Goal: Transaction & Acquisition: Purchase product/service

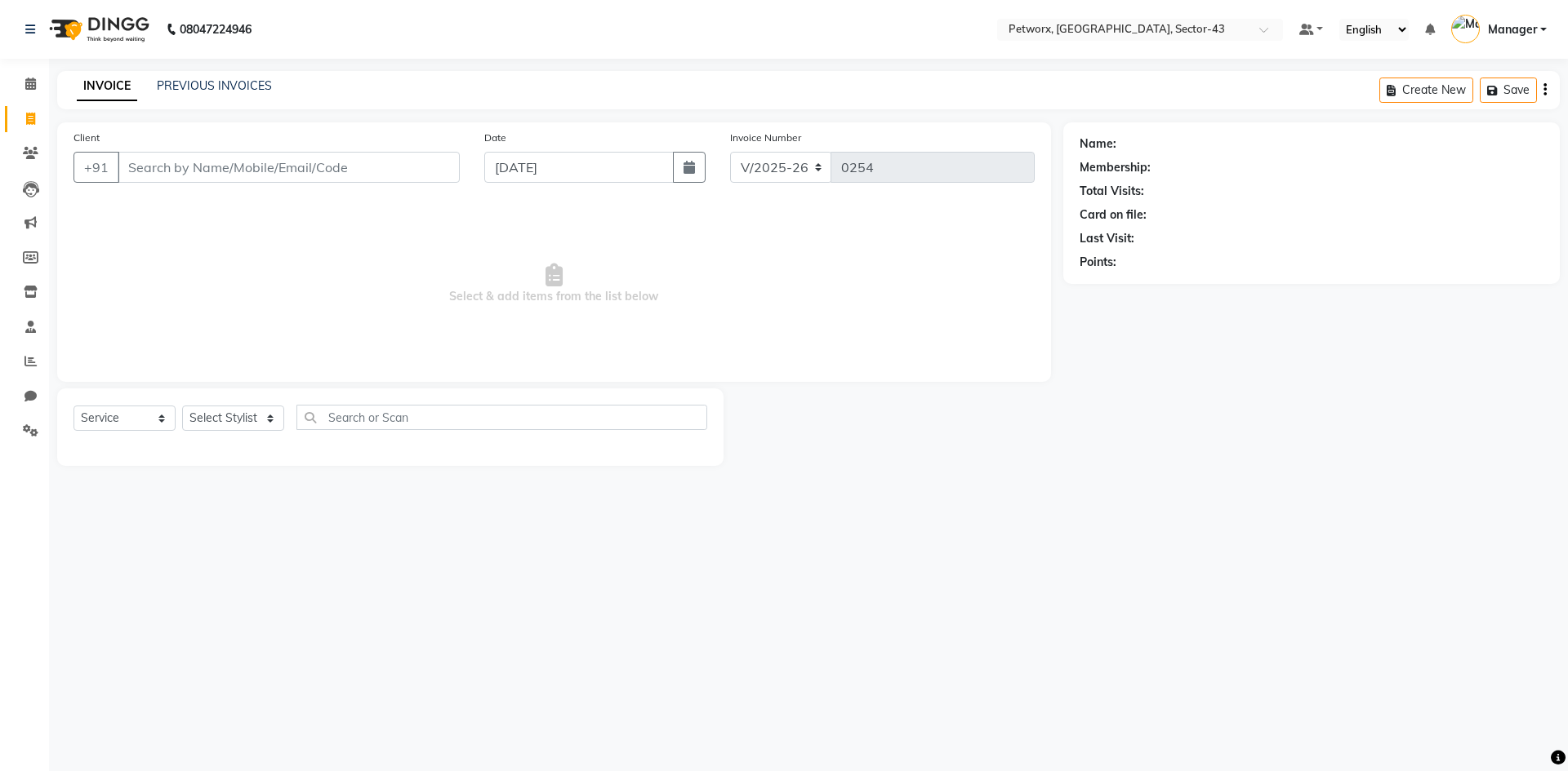
select select "8169"
select select "service"
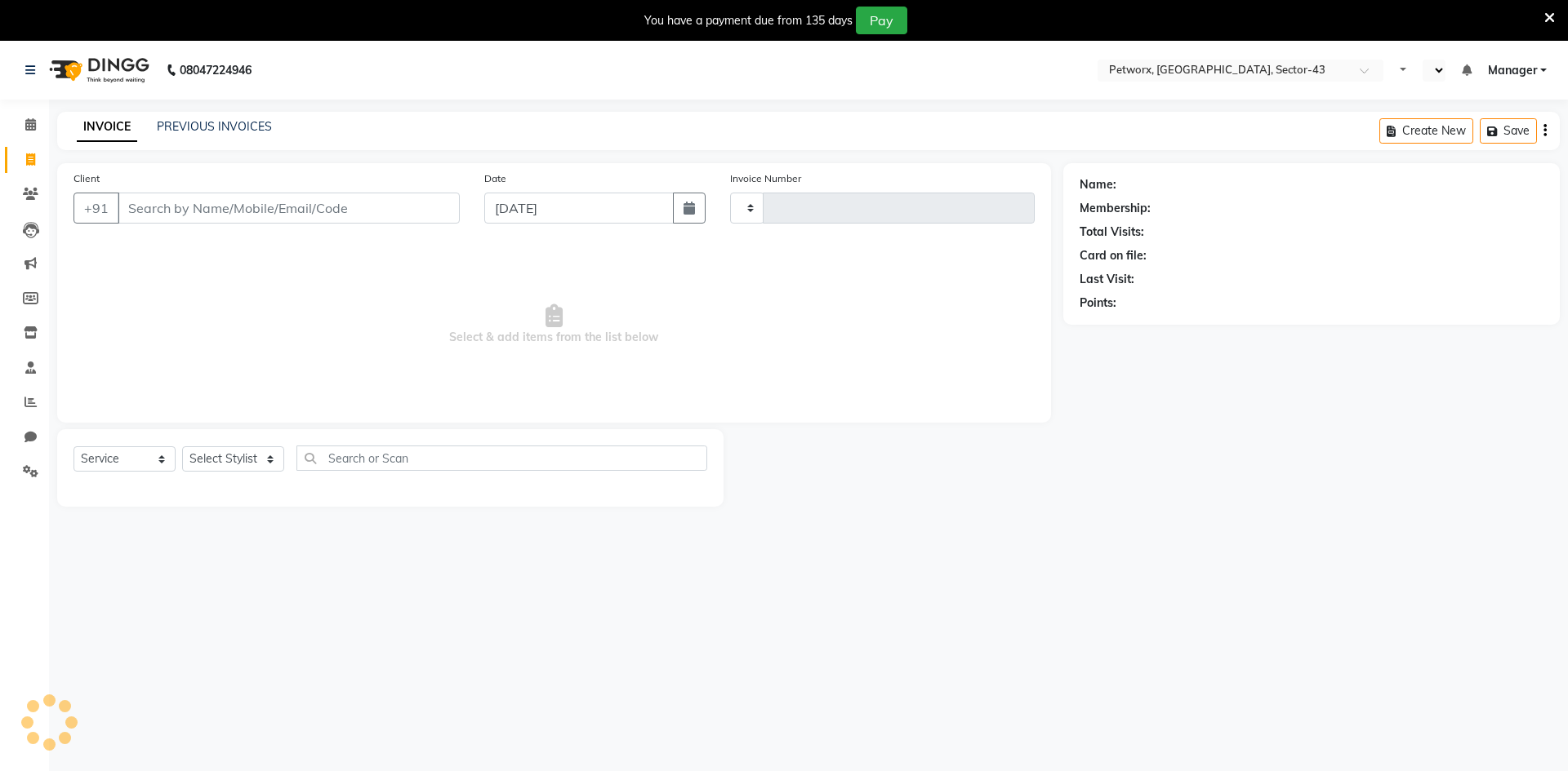
select select "service"
type input "0254"
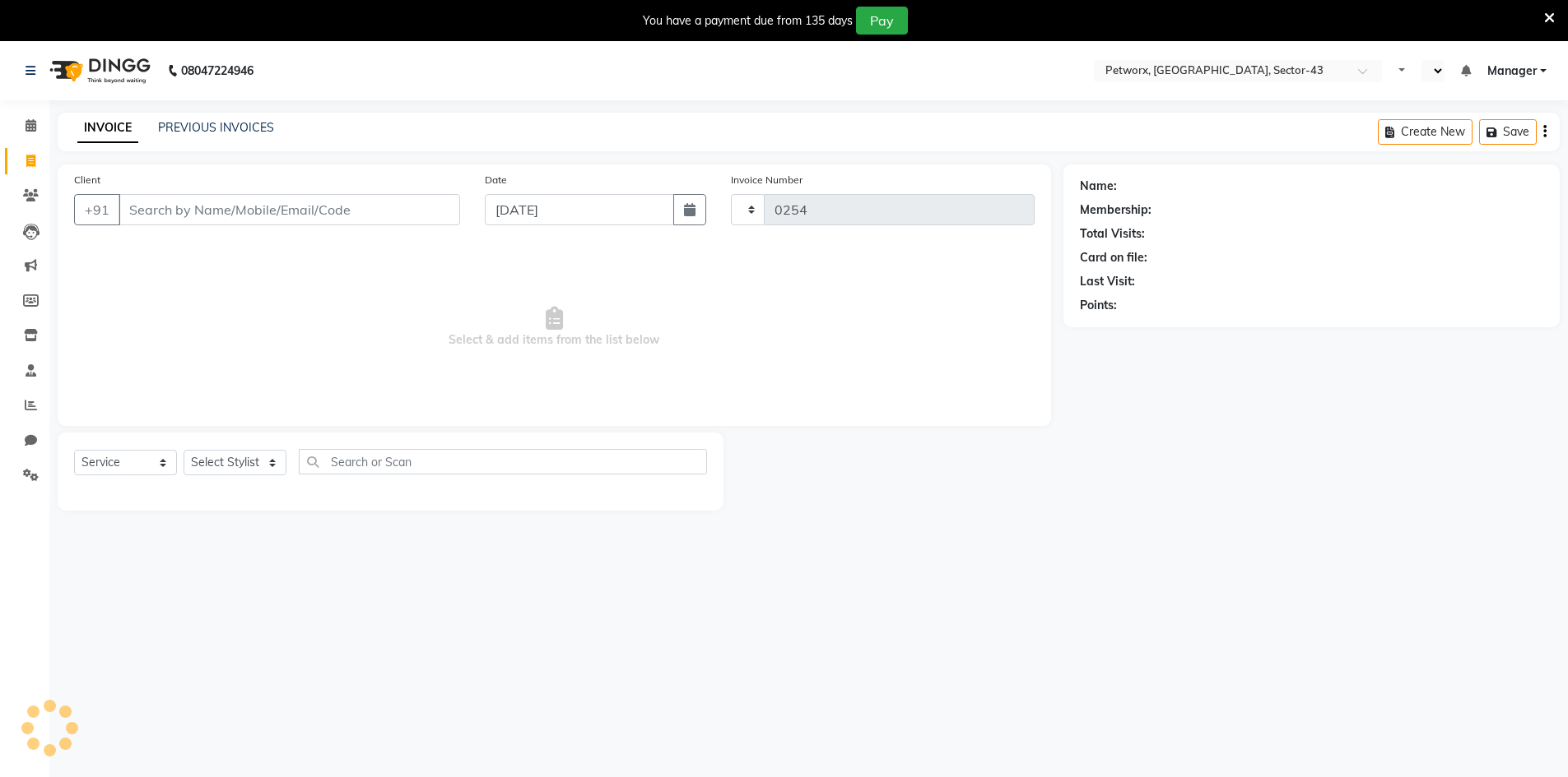
select select "en"
select select "8169"
click at [117, 464] on select "Select Service Product Membership Package Voucher Prepaid Gift Card" at bounding box center [126, 462] width 103 height 25
select select "product"
click at [74, 450] on select "Select Service Product Membership Package Voucher Prepaid Gift Card" at bounding box center [126, 462] width 103 height 25
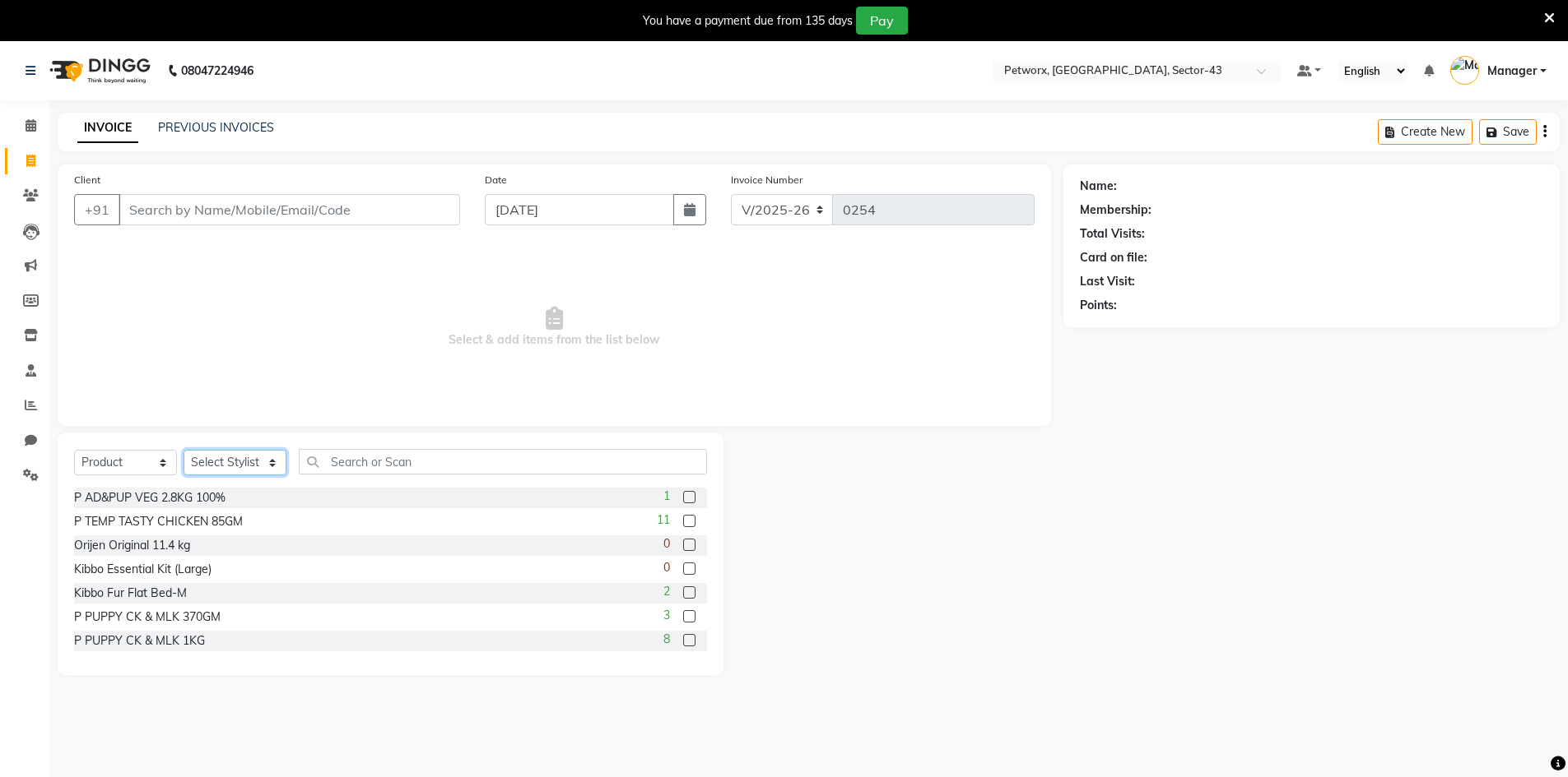
click at [245, 461] on select "Select Stylist Counter_Sales Manager" at bounding box center [235, 462] width 103 height 25
select select "76773"
click at [183, 450] on select "Select Stylist Counter_Sales Manager" at bounding box center [235, 462] width 103 height 25
click at [364, 465] on input "text" at bounding box center [502, 461] width 408 height 25
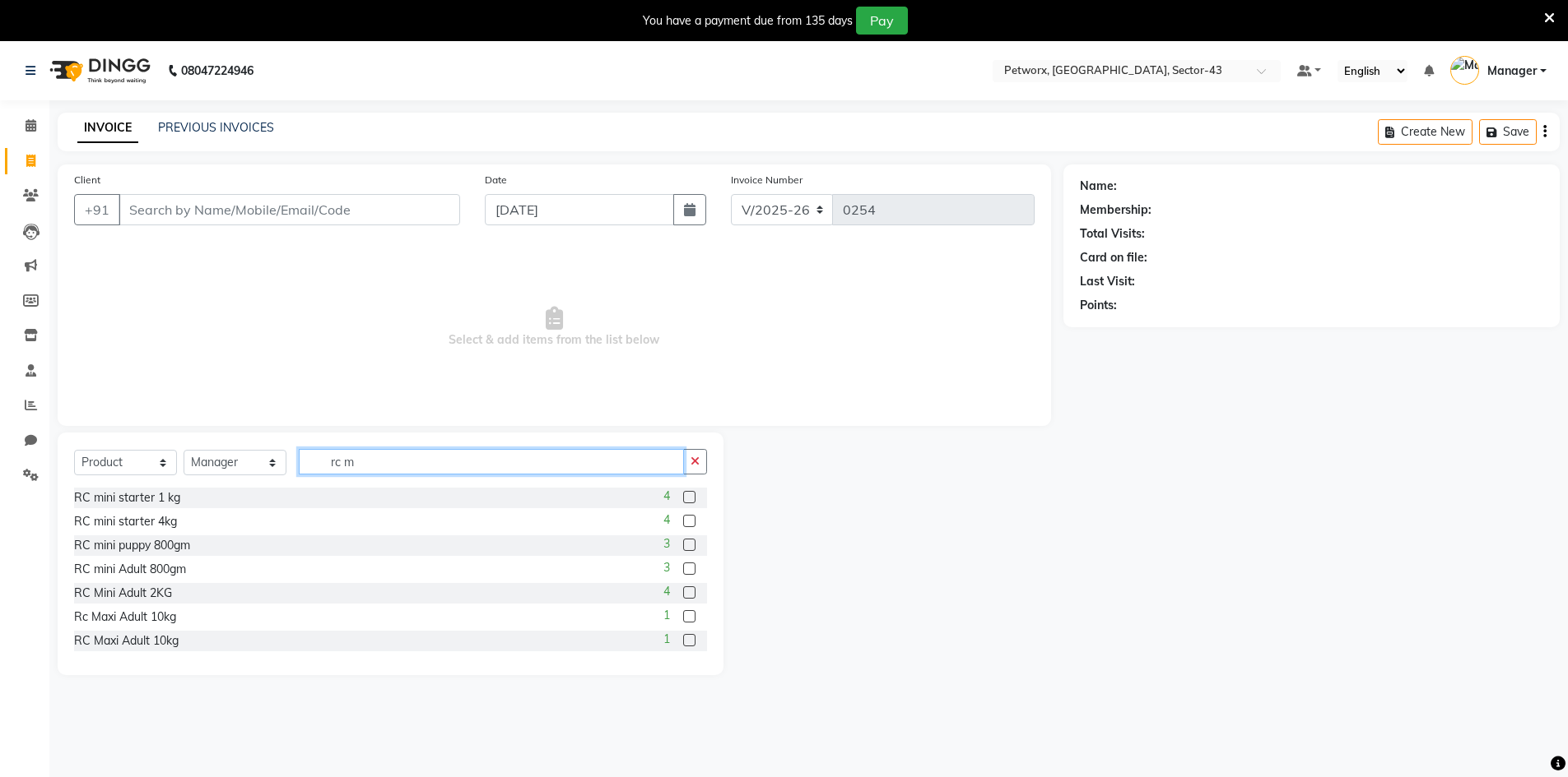
type input "rc m"
click at [683, 567] on label at bounding box center [689, 568] width 12 height 12
click at [683, 567] on input "checkbox" at bounding box center [688, 569] width 10 height 10
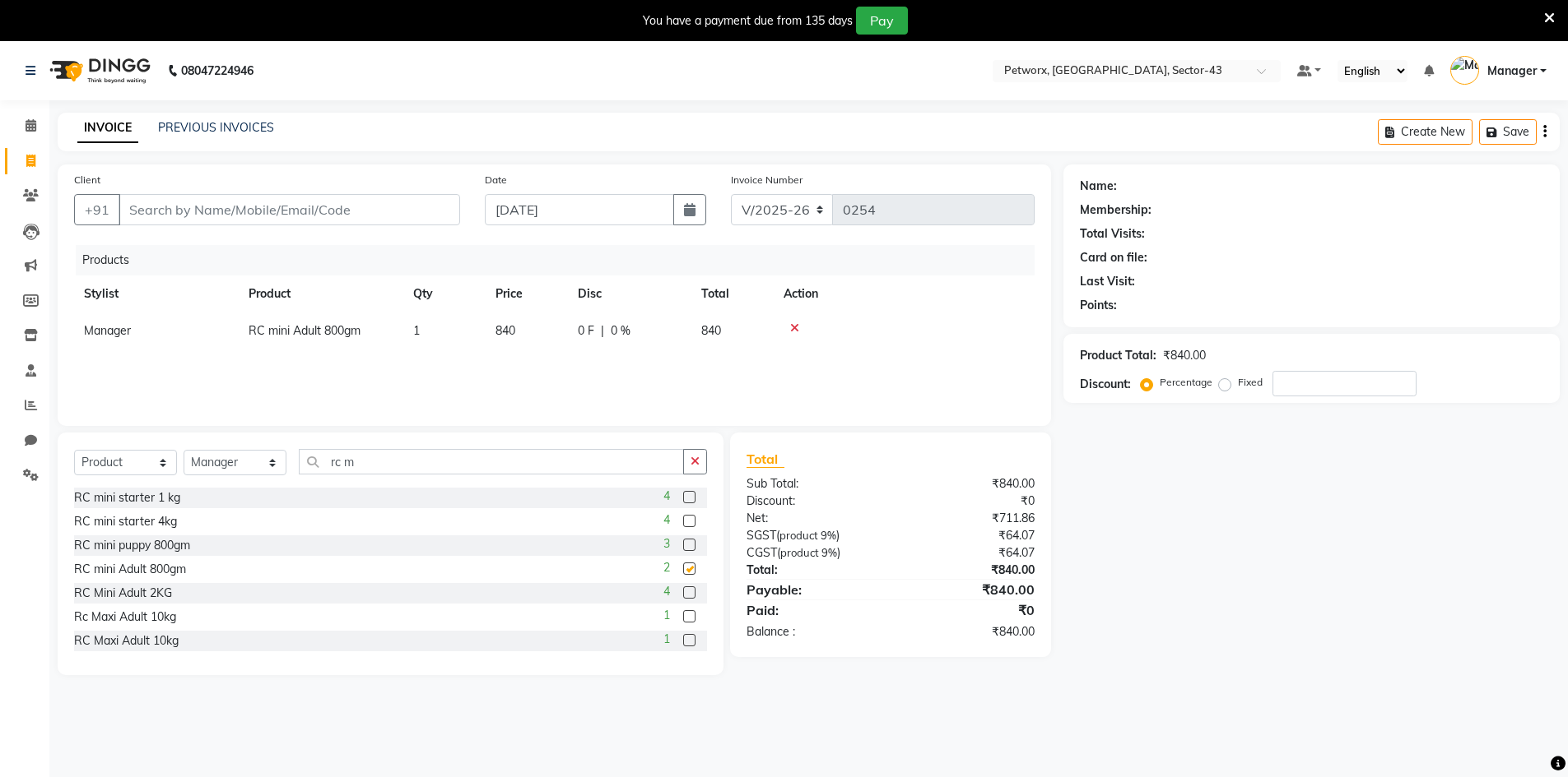
checkbox input "false"
click at [701, 463] on button "button" at bounding box center [694, 461] width 24 height 25
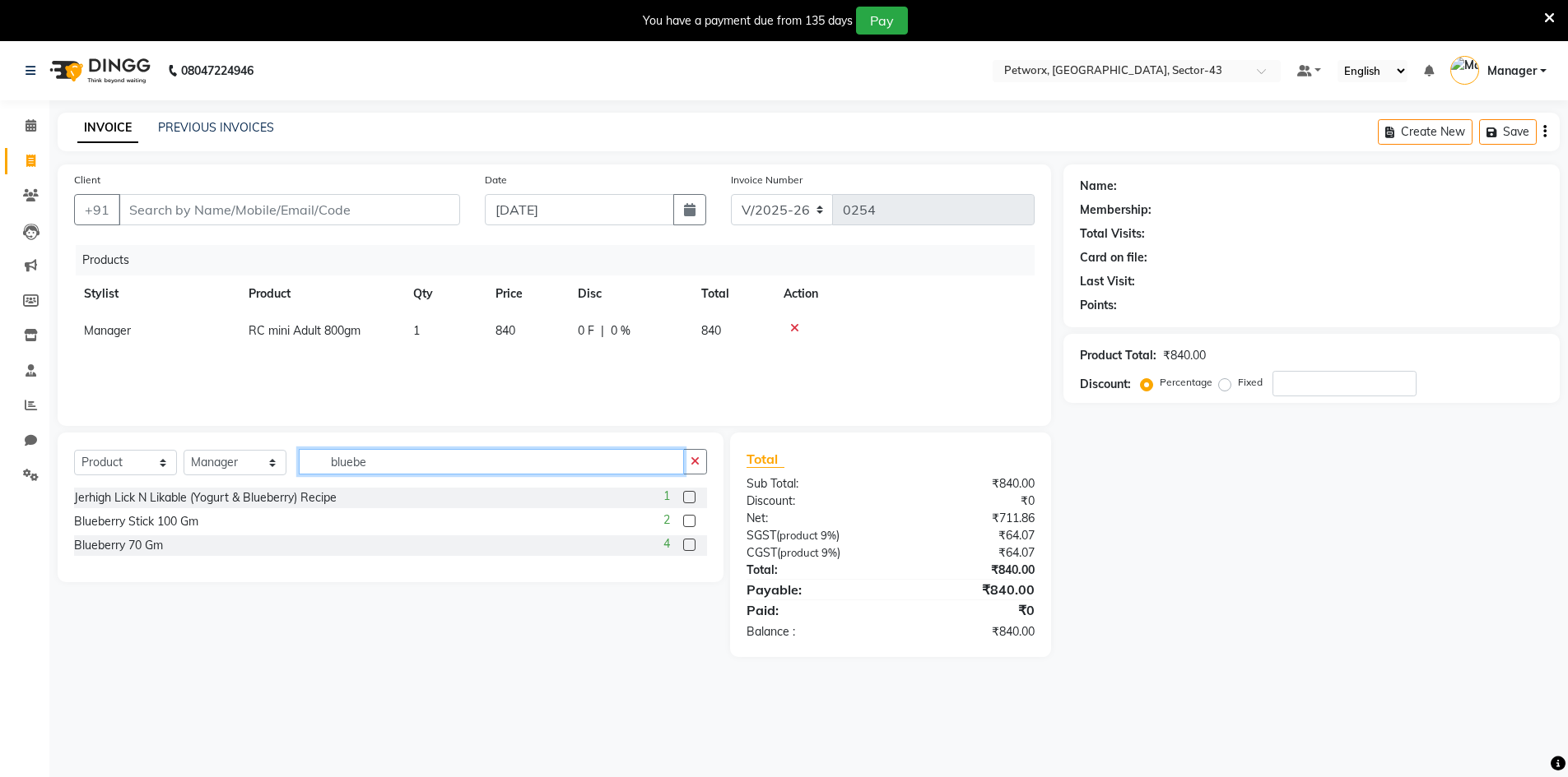
type input "bluebe"
click at [689, 522] on label at bounding box center [689, 521] width 12 height 12
click at [689, 522] on input "checkbox" at bounding box center [688, 522] width 10 height 10
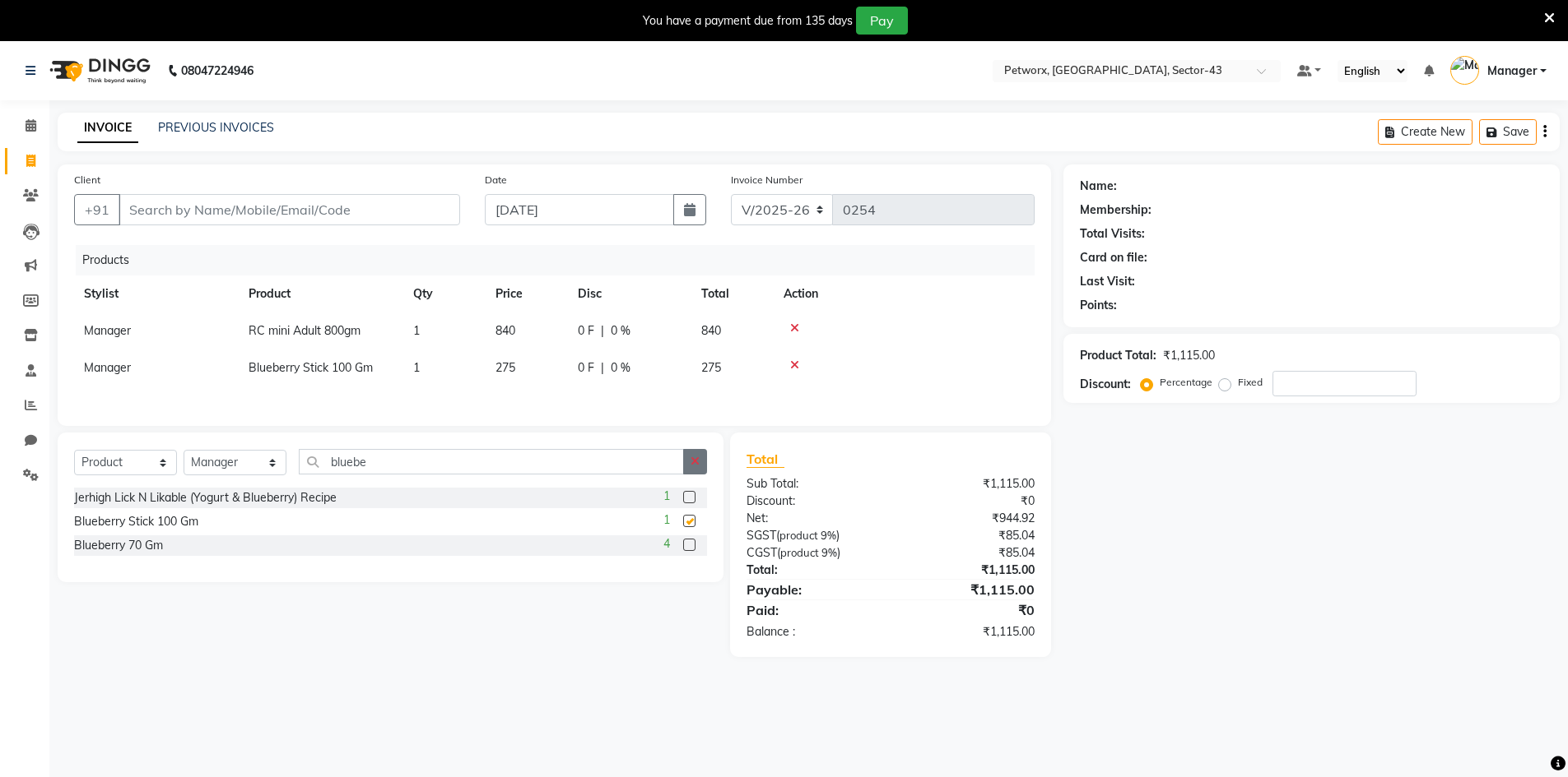
checkbox input "false"
click at [694, 467] on icon "button" at bounding box center [694, 461] width 9 height 11
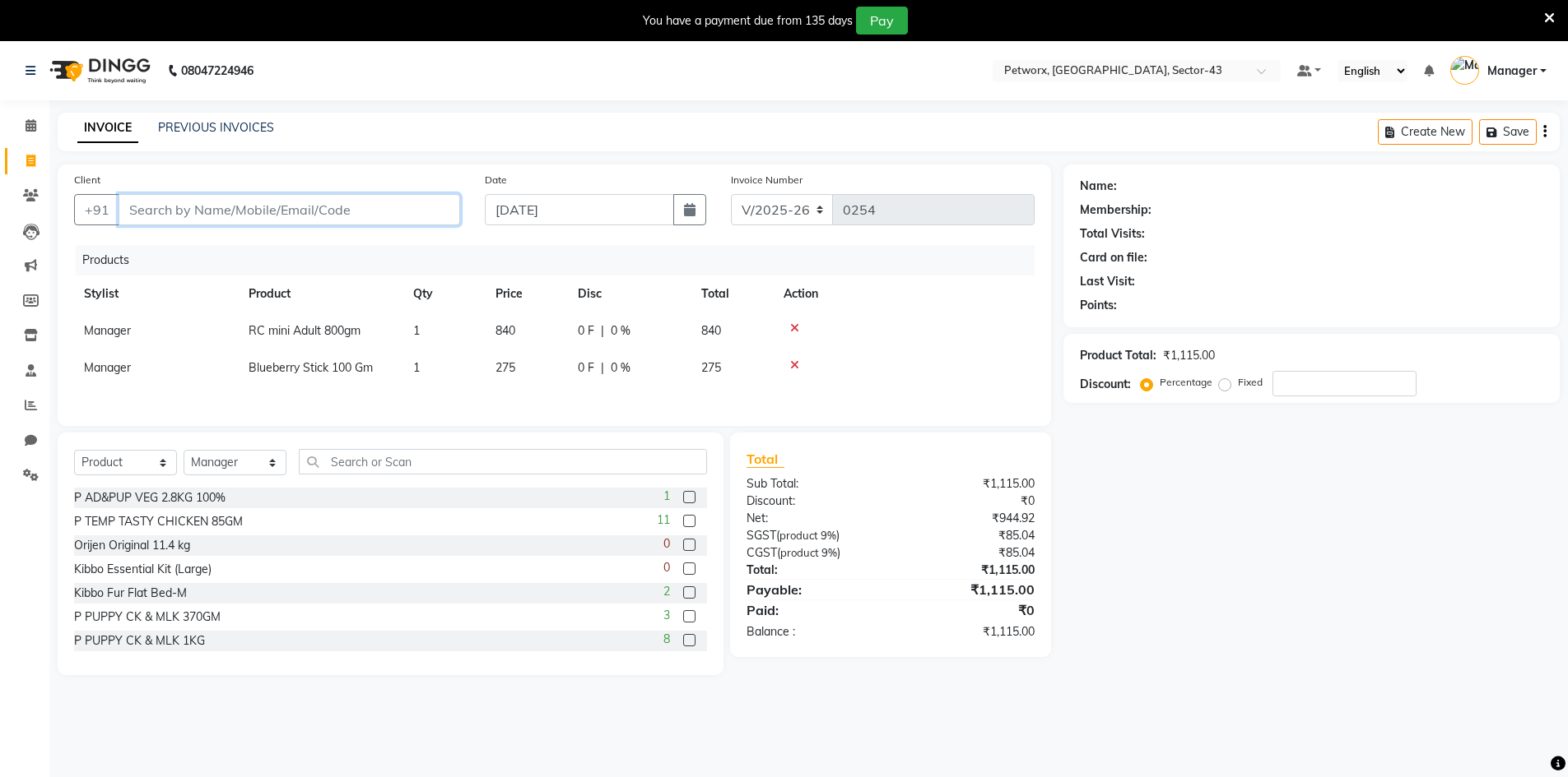
click at [306, 218] on input "Client" at bounding box center [289, 210] width 342 height 31
click at [328, 240] on div "Client +91 Date [DATE] Invoice Number V/2025 V/[PHONE_NUMBER] Products Stylist …" at bounding box center [554, 295] width 993 height 262
click at [305, 194] on div "Client +91" at bounding box center [267, 204] width 411 height 67
click at [314, 206] on input "Client" at bounding box center [289, 210] width 342 height 31
type input "9"
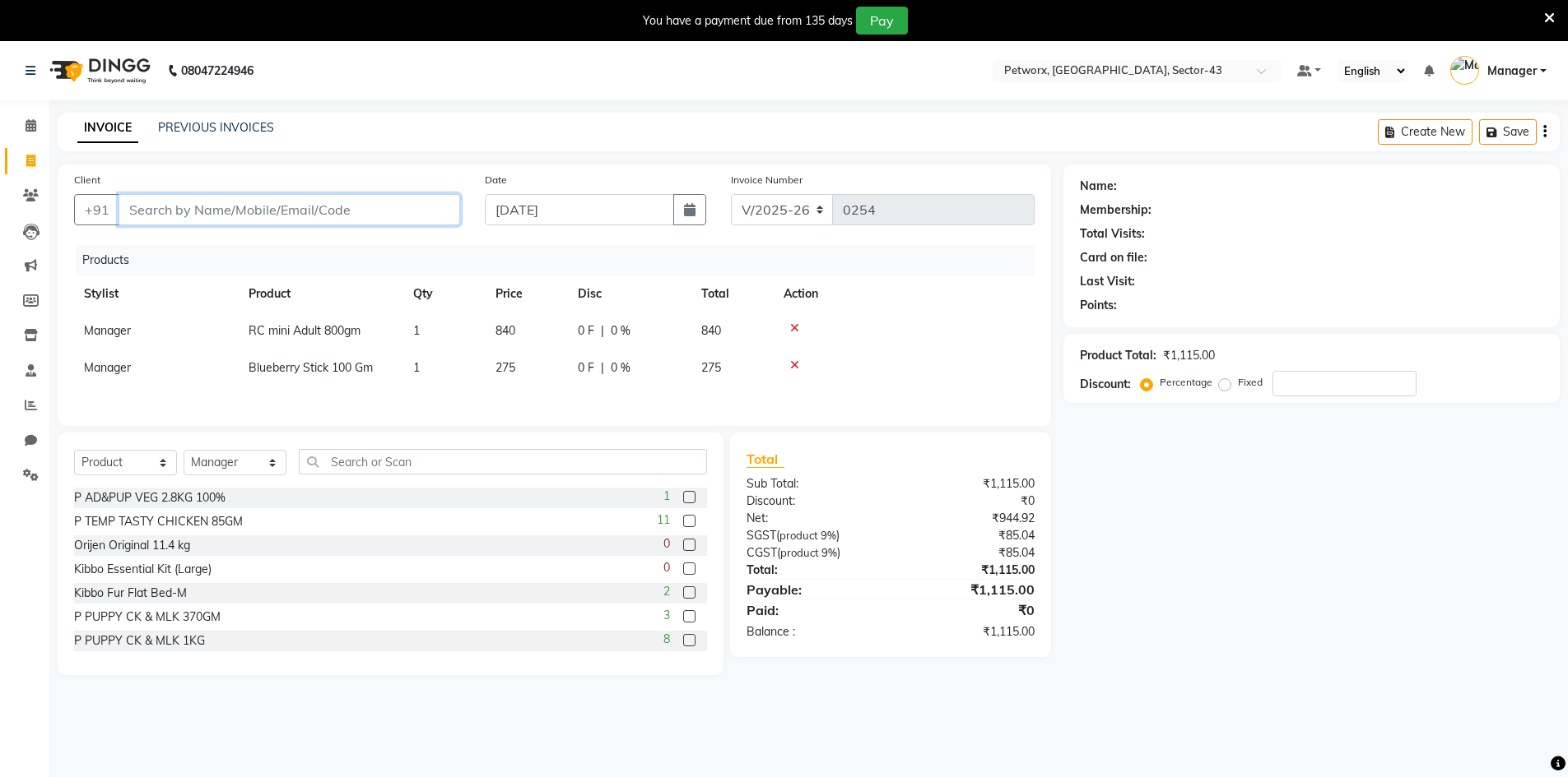
type input "0"
type input "9811102563"
click at [448, 212] on span "Add Client" at bounding box center [418, 210] width 65 height 17
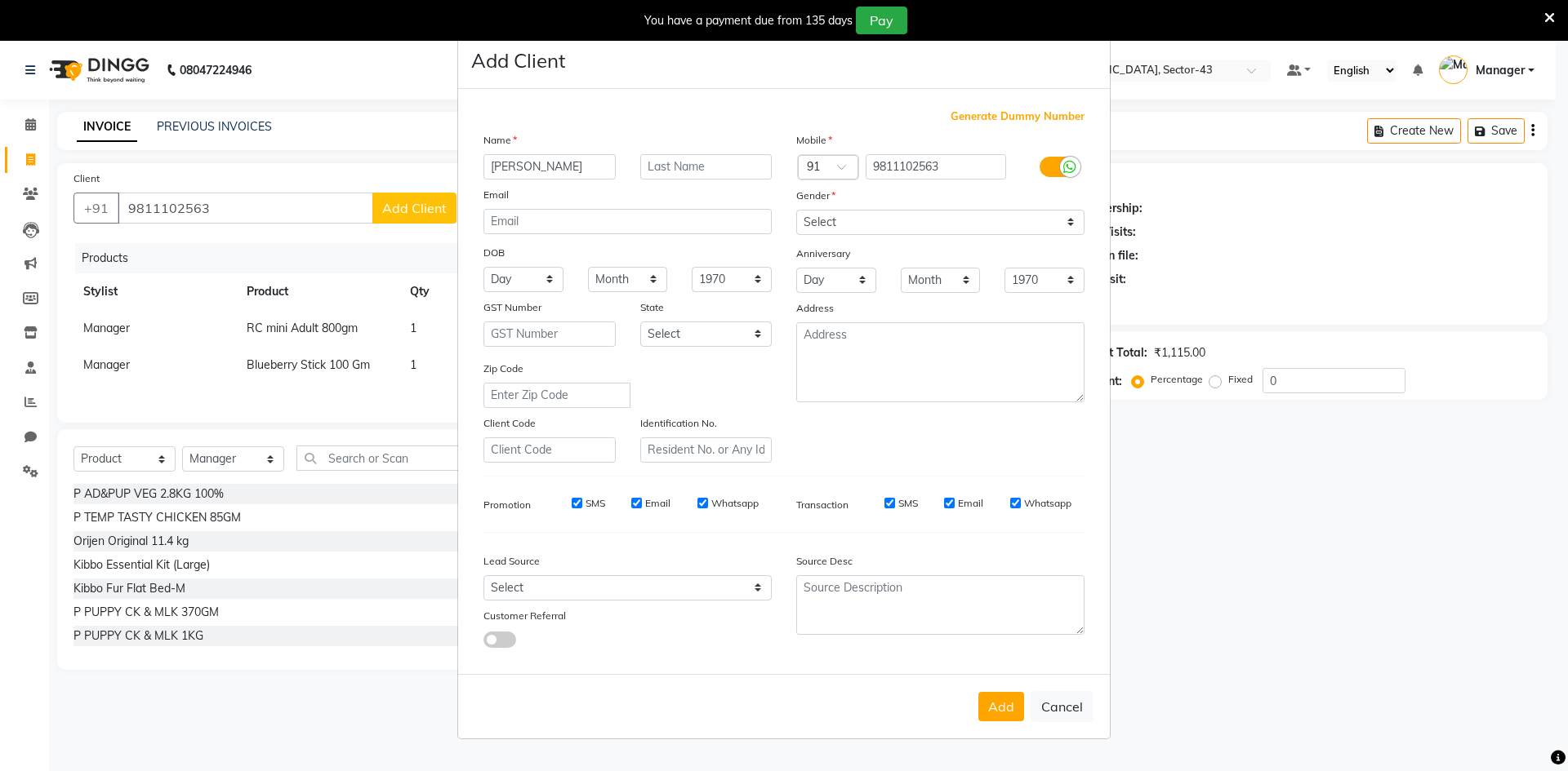
type input "[PERSON_NAME]"
click at [681, 159] on input "text" at bounding box center [706, 166] width 133 height 25
type input "Client"
click at [856, 231] on select "Select [DEMOGRAPHIC_DATA] [DEMOGRAPHIC_DATA] Other Prefer Not To Say" at bounding box center [940, 222] width 289 height 25
select select "[DEMOGRAPHIC_DATA]"
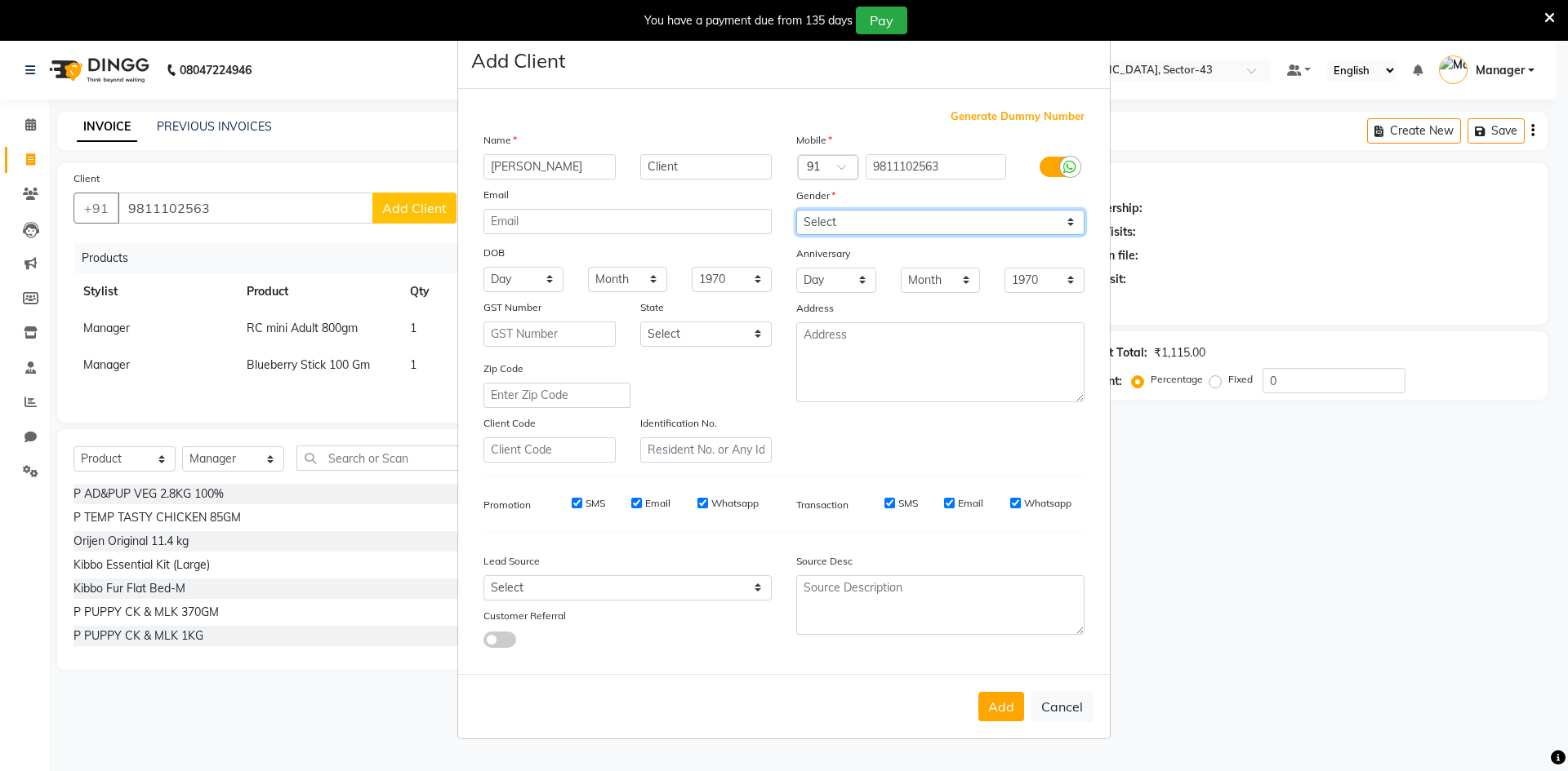
click at [796, 210] on select "Select [DEMOGRAPHIC_DATA] [DEMOGRAPHIC_DATA] Other Prefer Not To Say" at bounding box center [940, 222] width 289 height 25
click at [1007, 710] on button "Add" at bounding box center [1001, 707] width 46 height 29
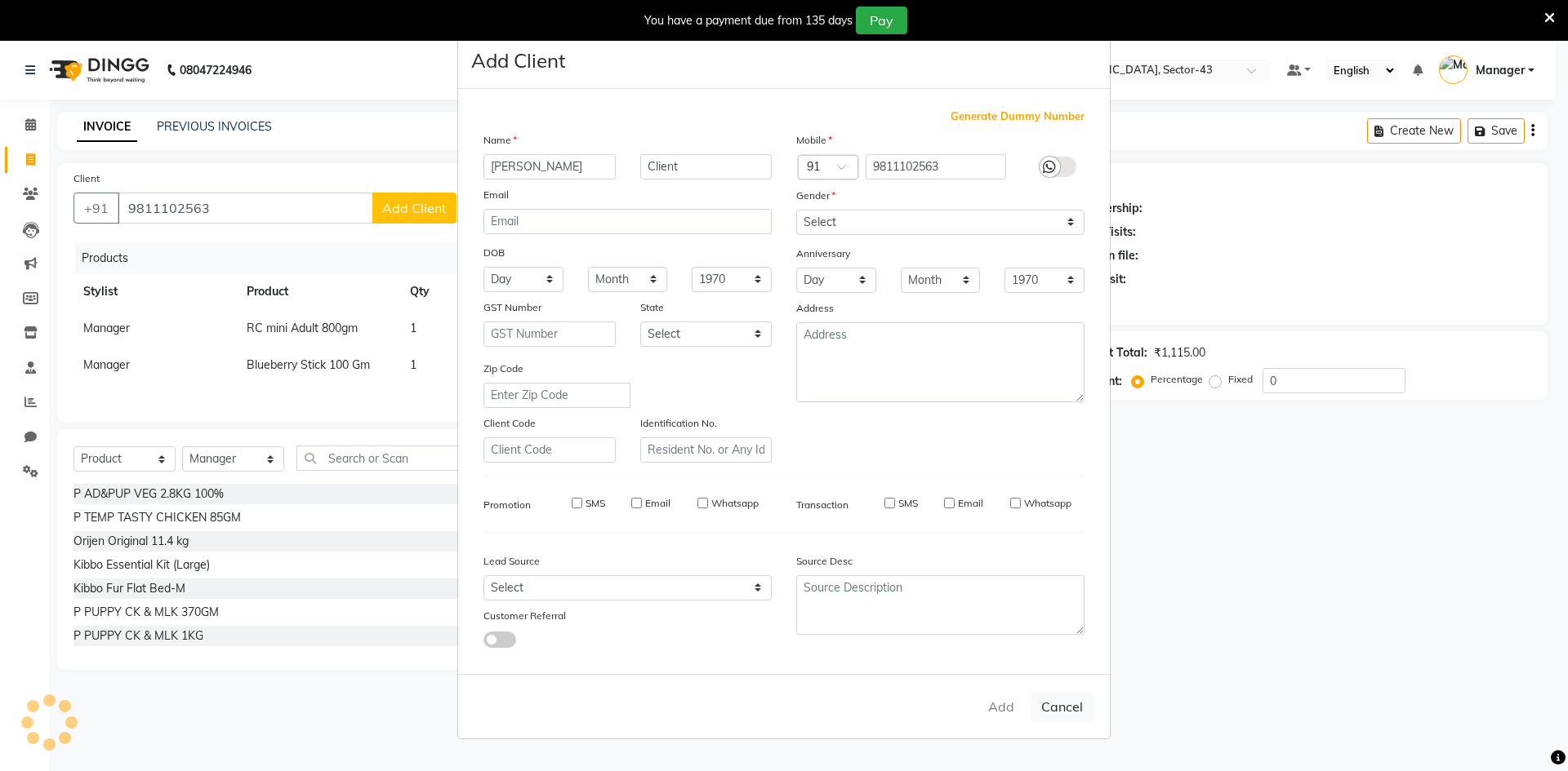
select select
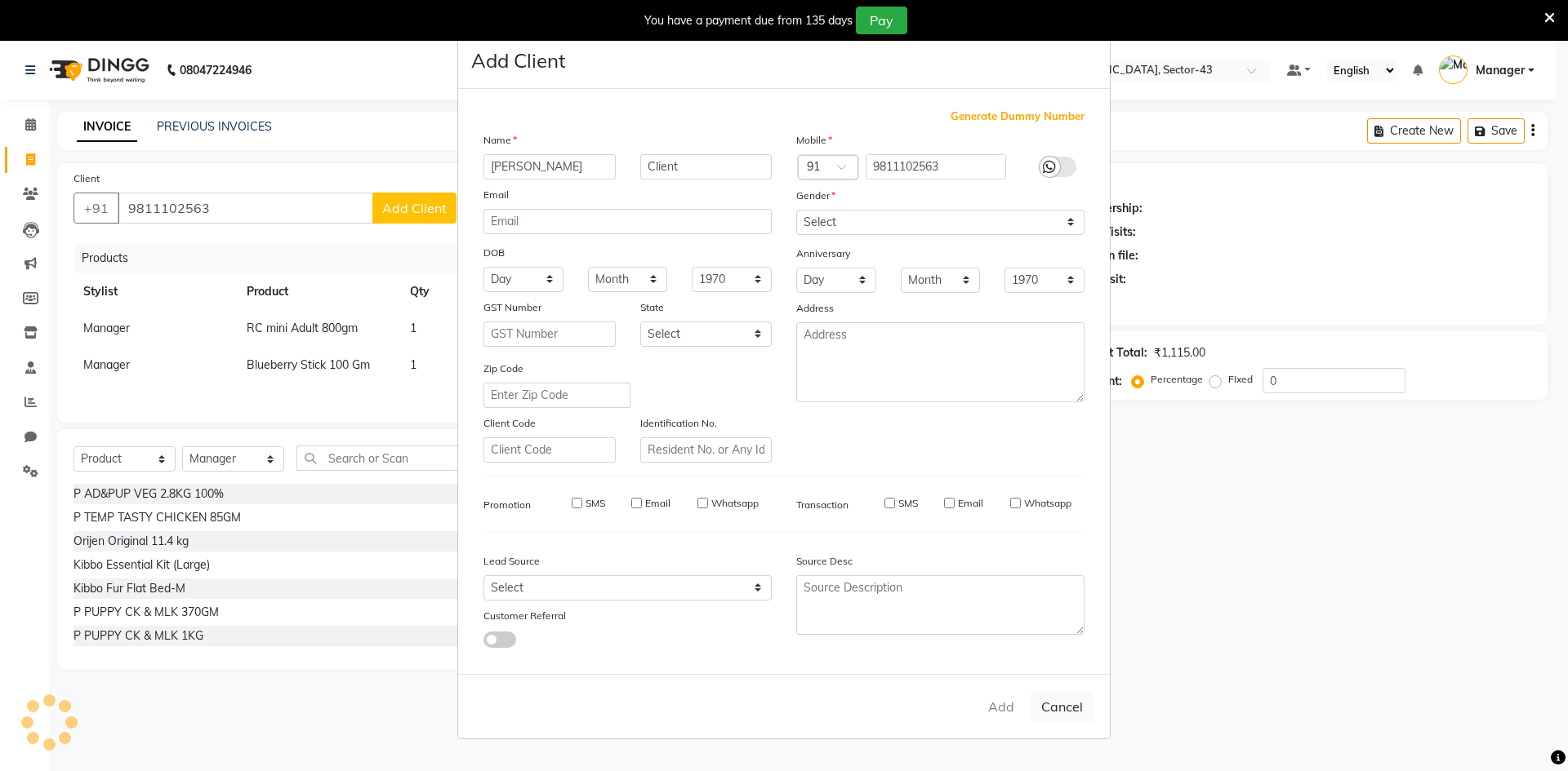
select select
checkbox input "false"
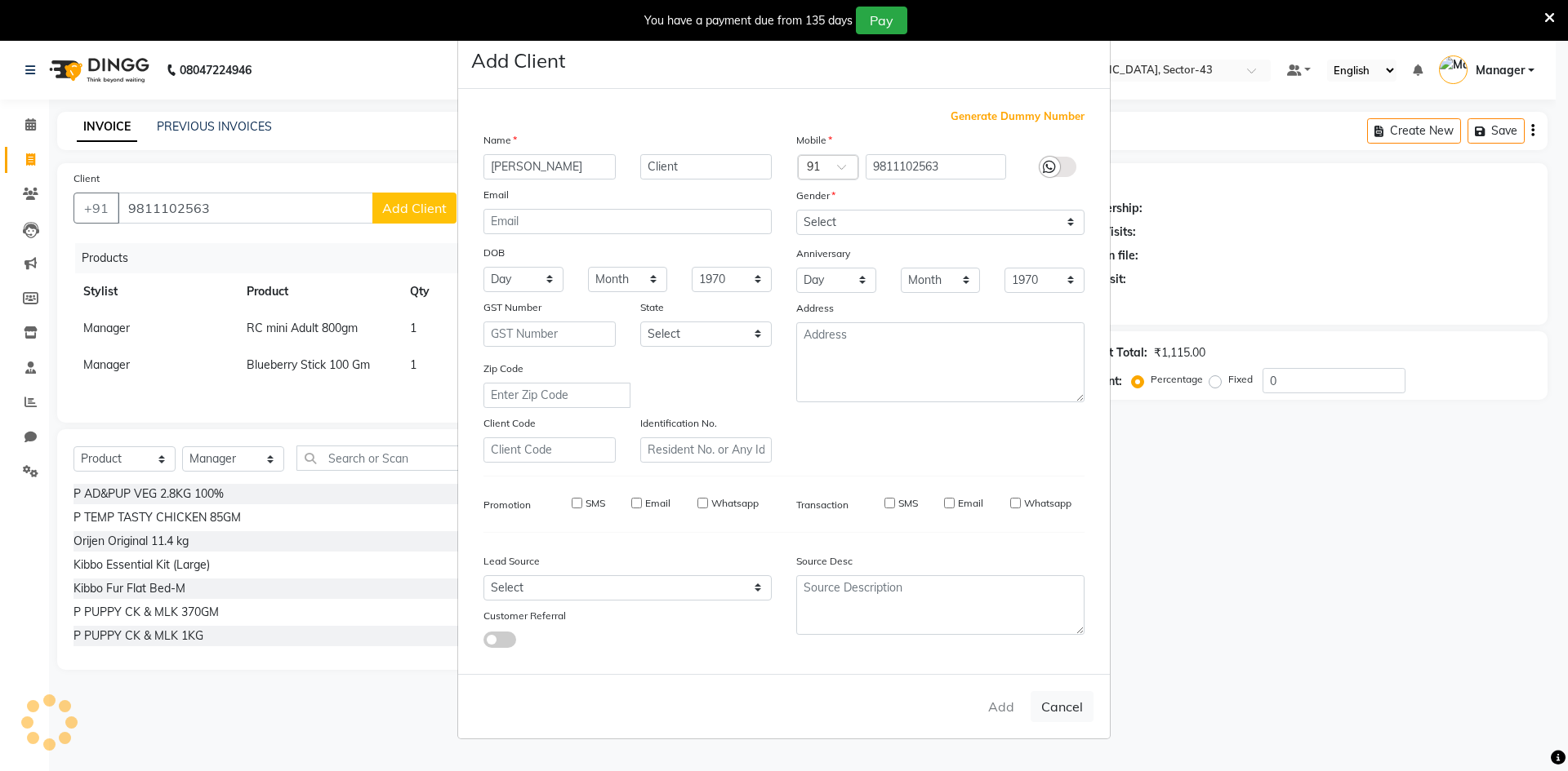
checkbox input "false"
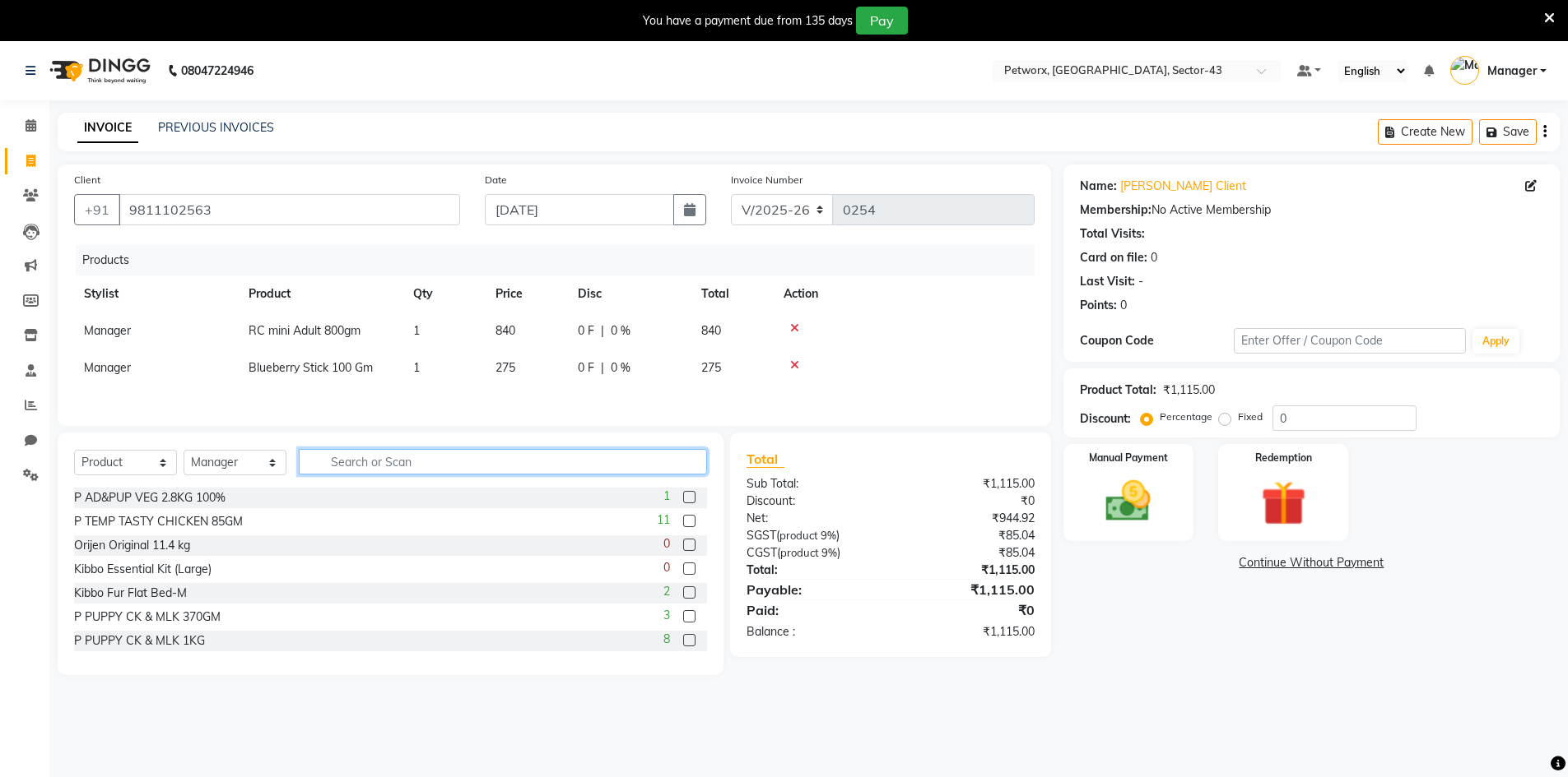
click at [500, 463] on input "text" at bounding box center [502, 461] width 408 height 25
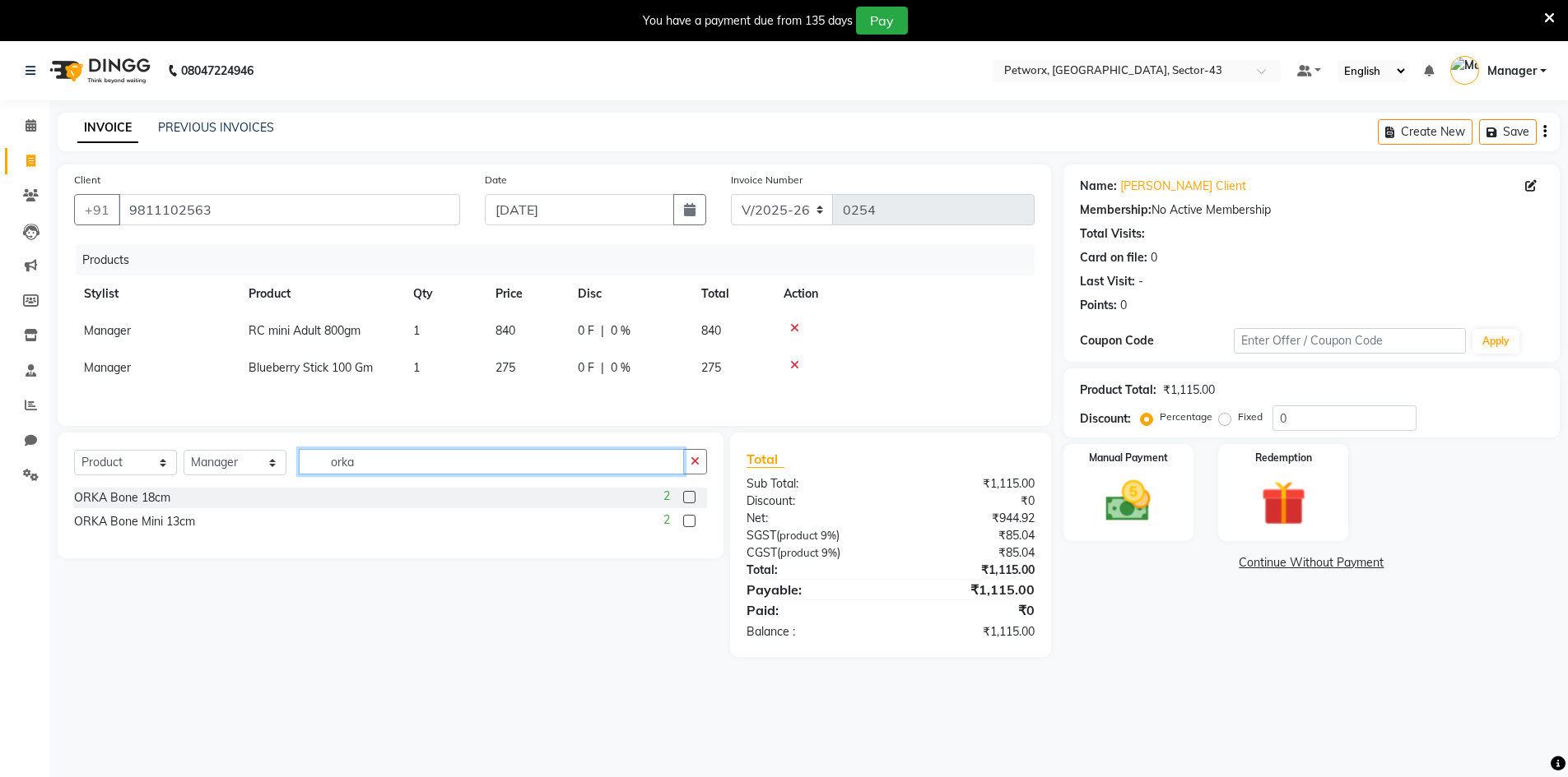
type input "orka"
click at [686, 523] on label at bounding box center [689, 521] width 12 height 12
click at [686, 523] on input "checkbox" at bounding box center [688, 522] width 10 height 10
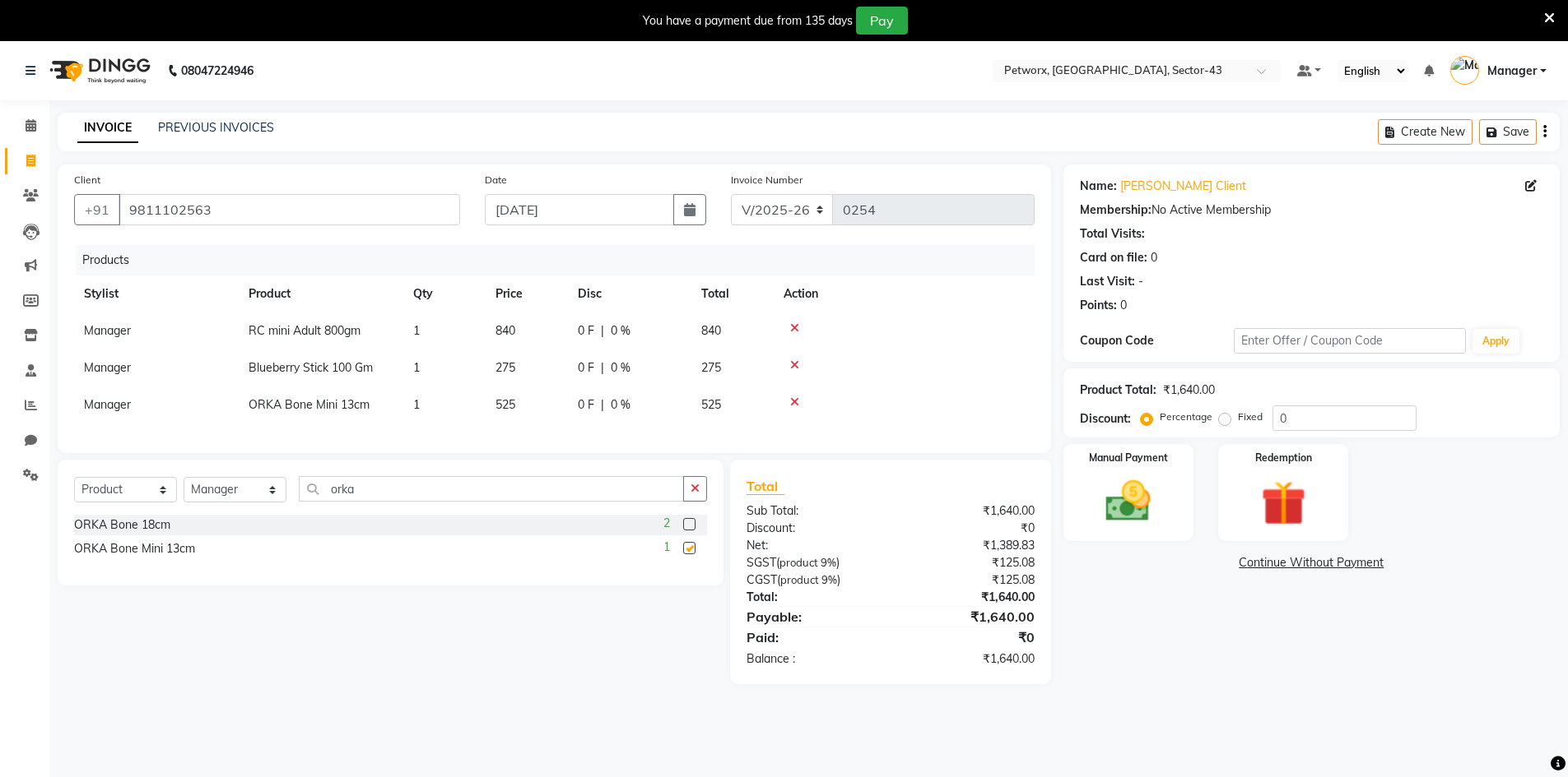
checkbox input "false"
click at [702, 499] on button "button" at bounding box center [694, 488] width 24 height 25
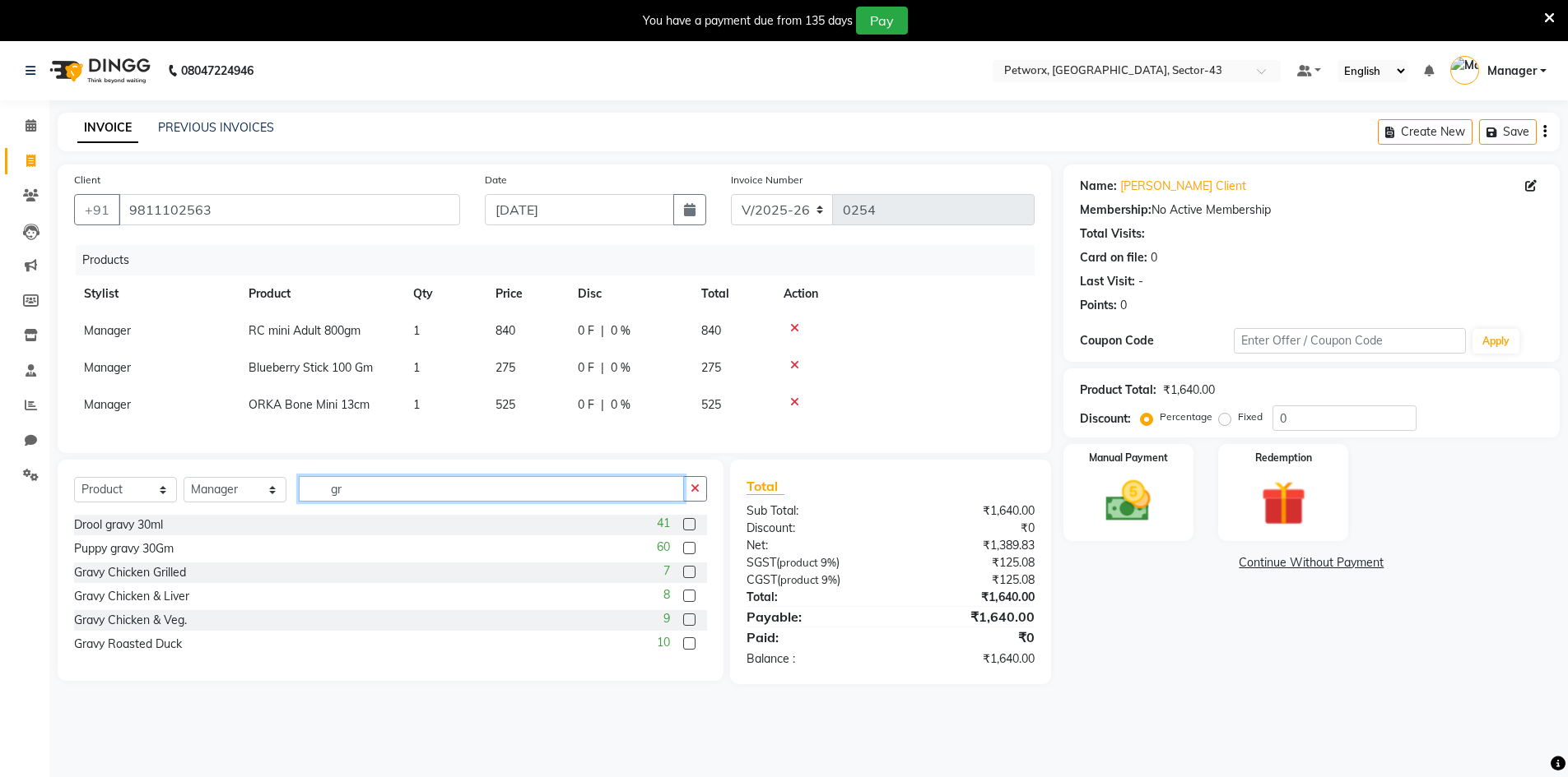
type input "g"
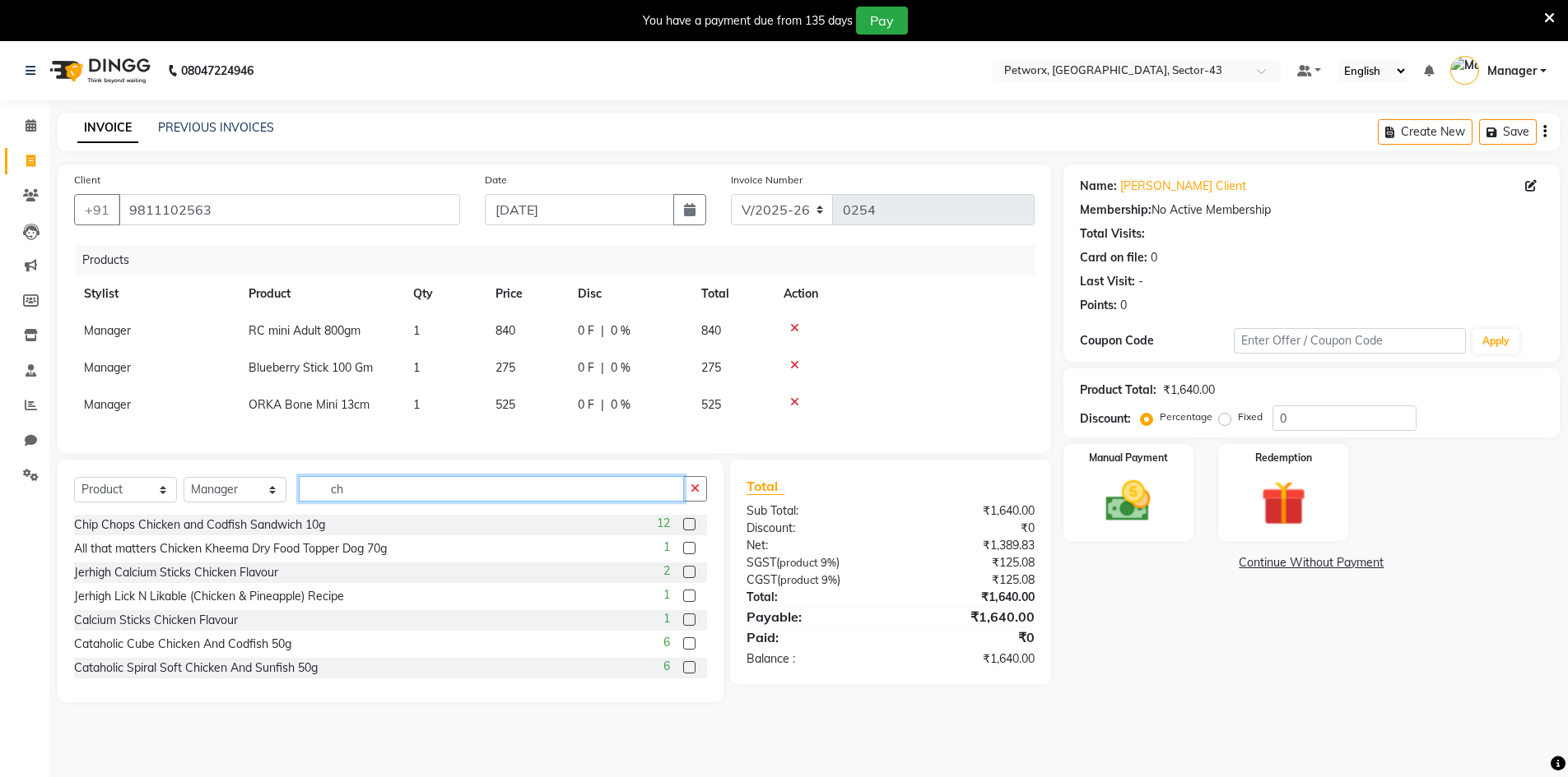
type input "c"
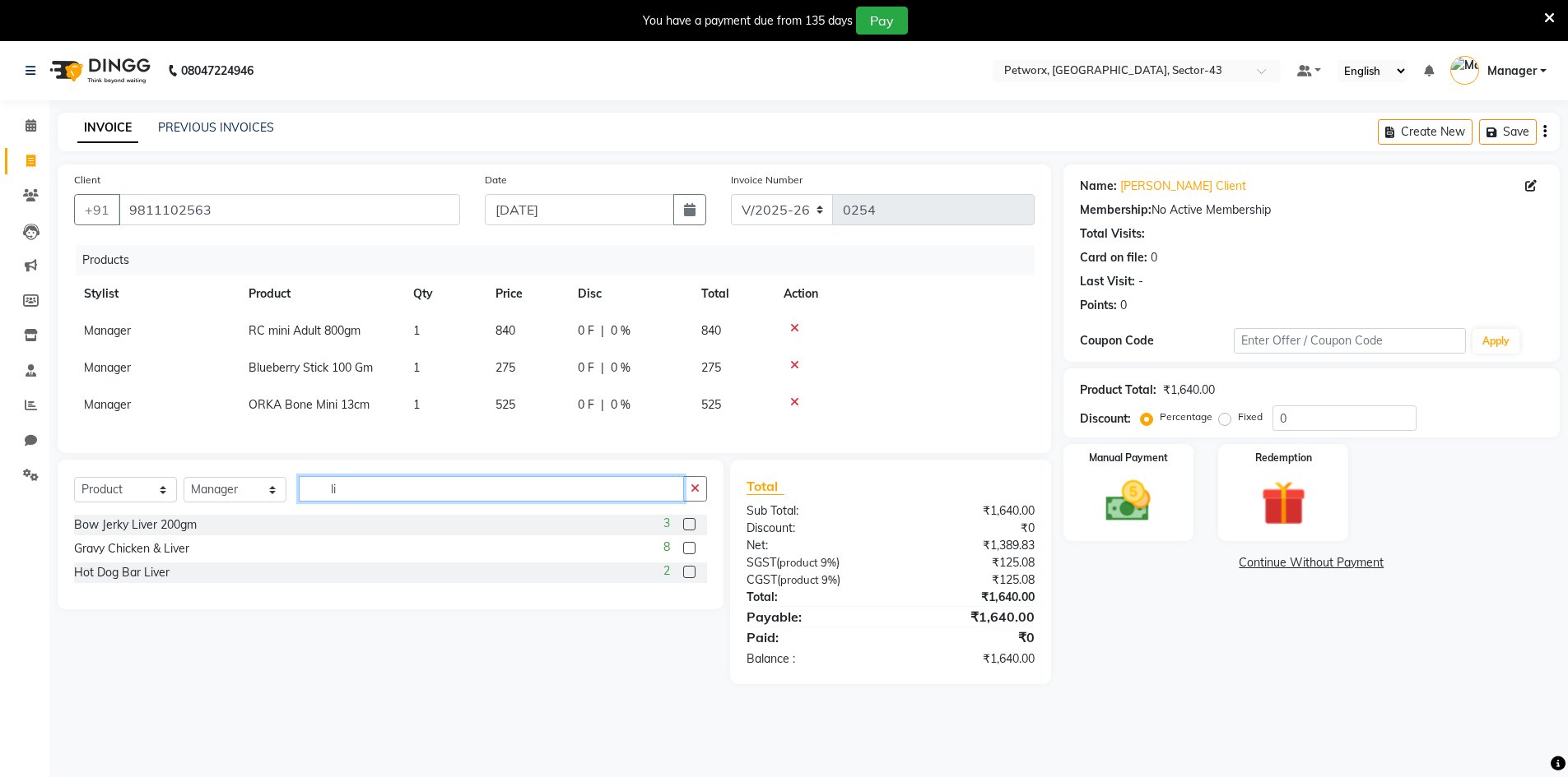
type input "l"
type input "c"
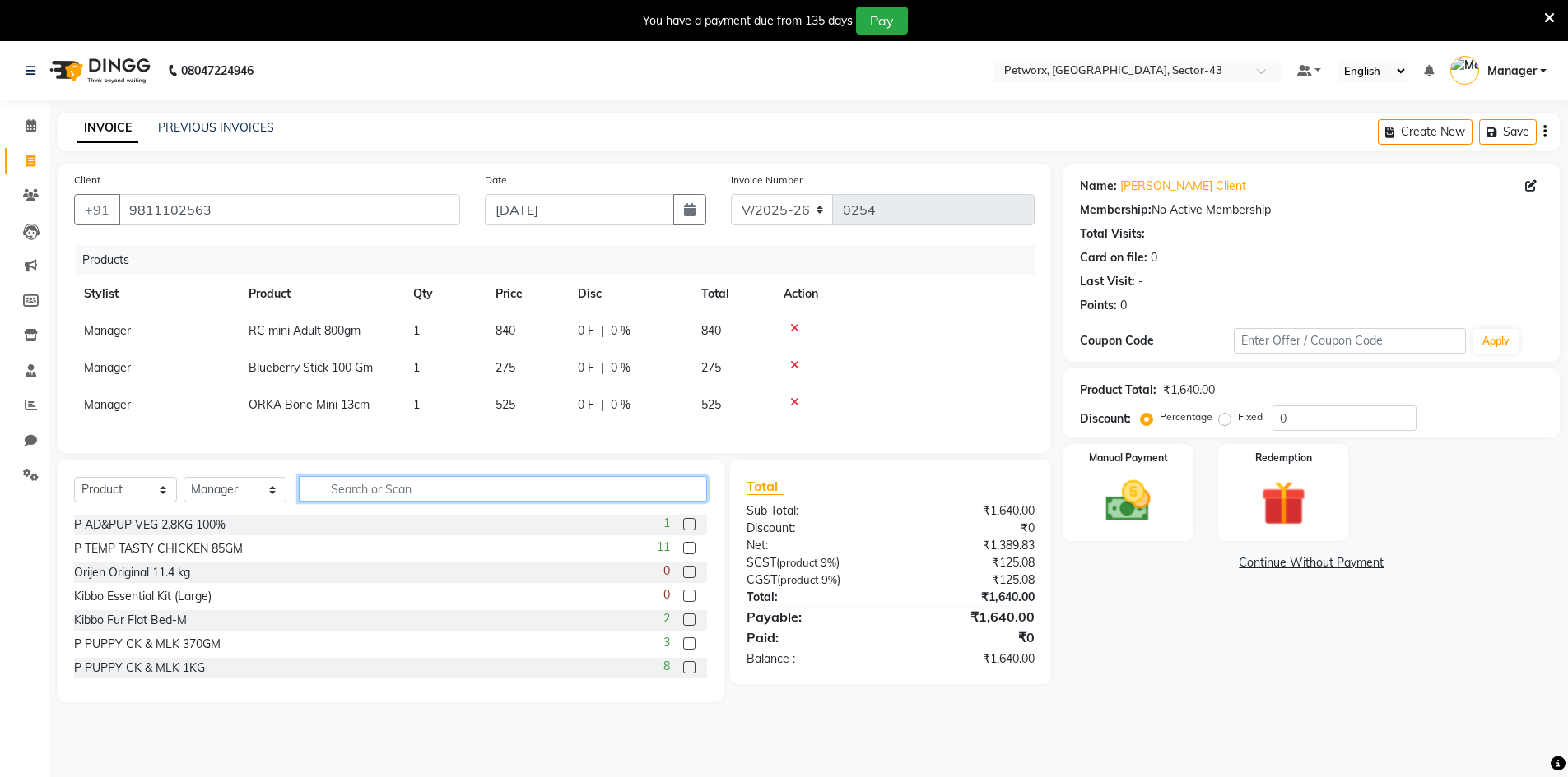
click at [446, 499] on input "text" at bounding box center [502, 488] width 408 height 25
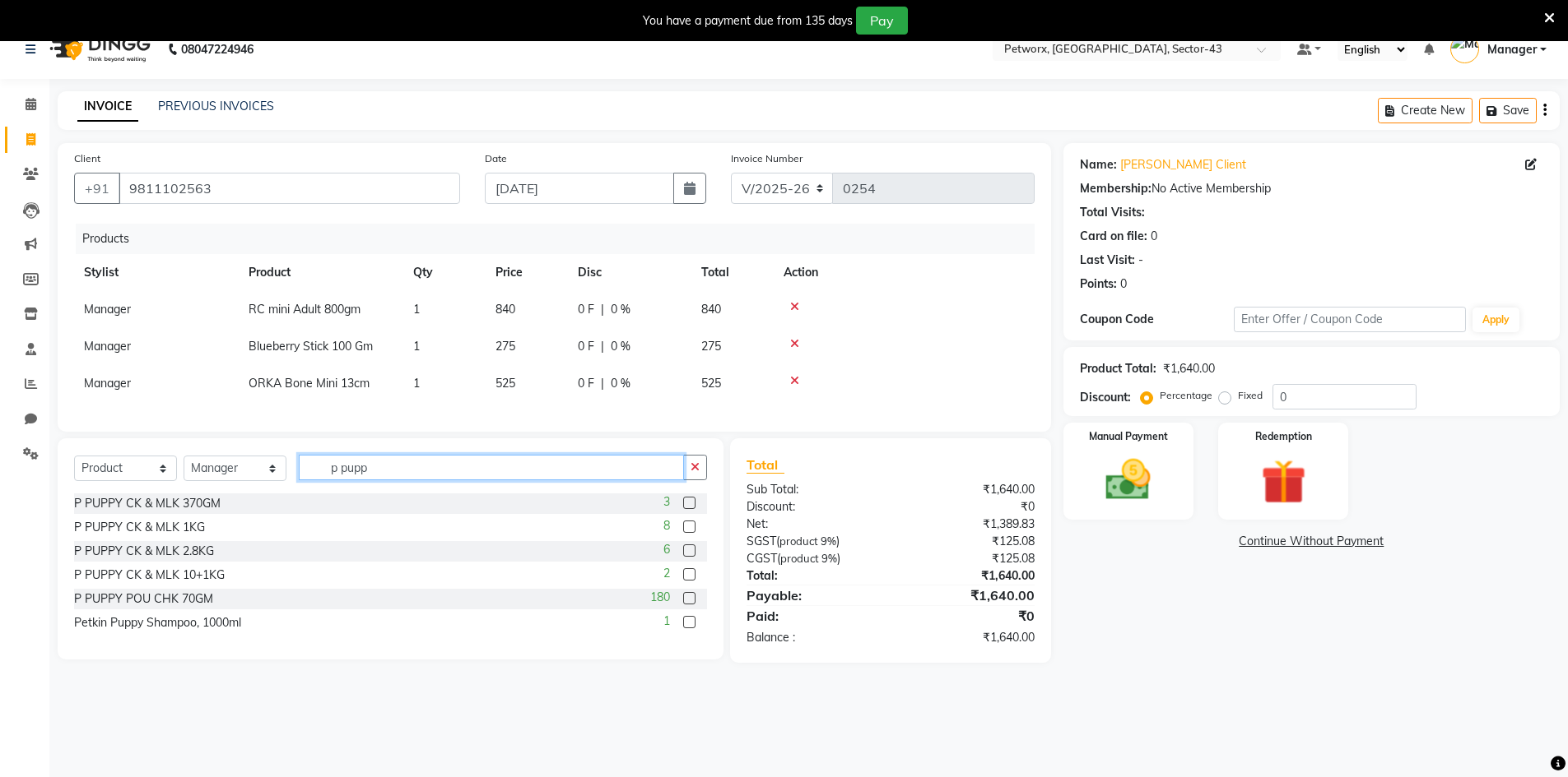
scroll to position [41, 0]
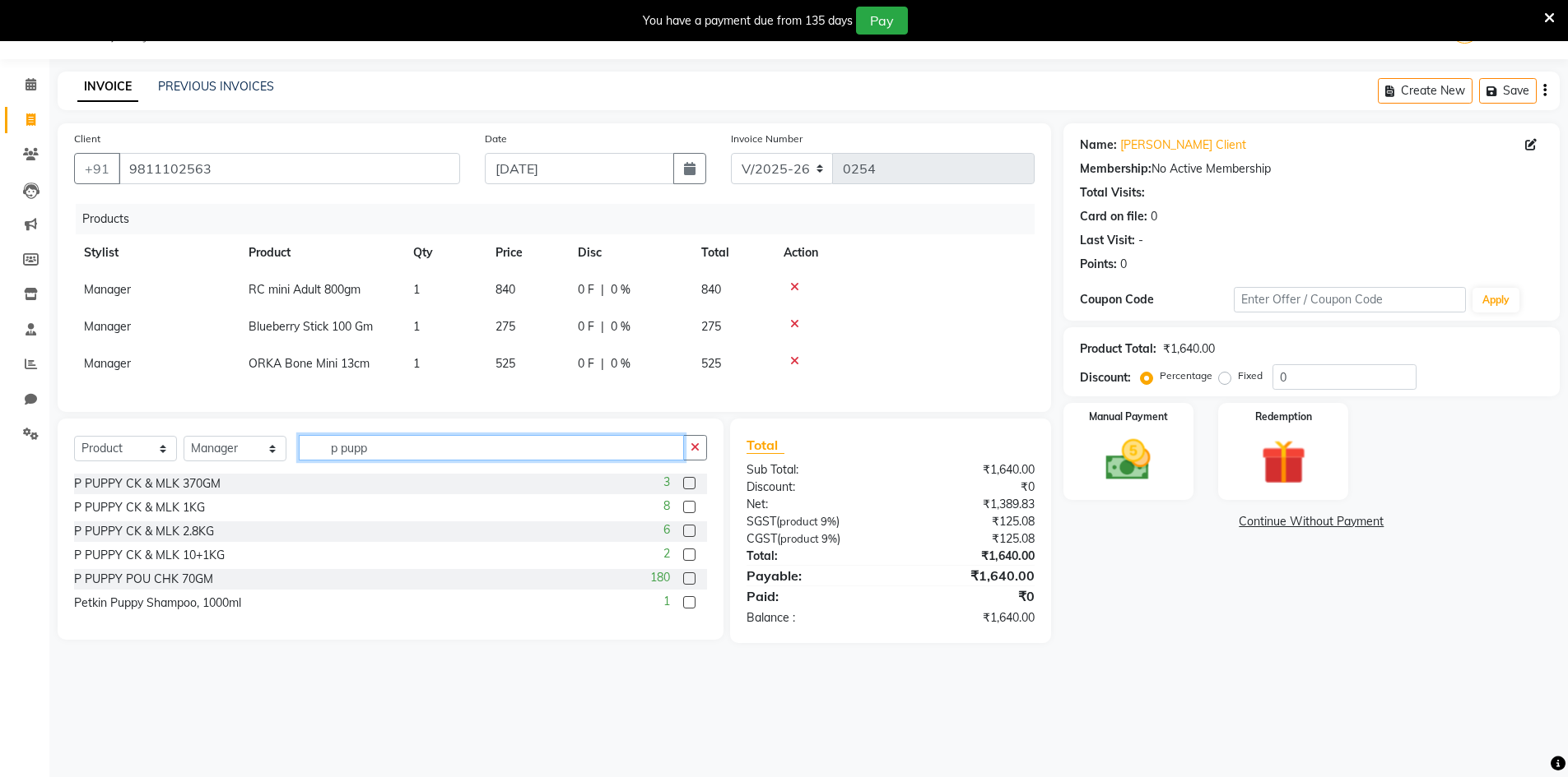
type input "p pupp"
click at [687, 585] on label at bounding box center [689, 579] width 12 height 12
click at [687, 585] on input "checkbox" at bounding box center [688, 580] width 10 height 10
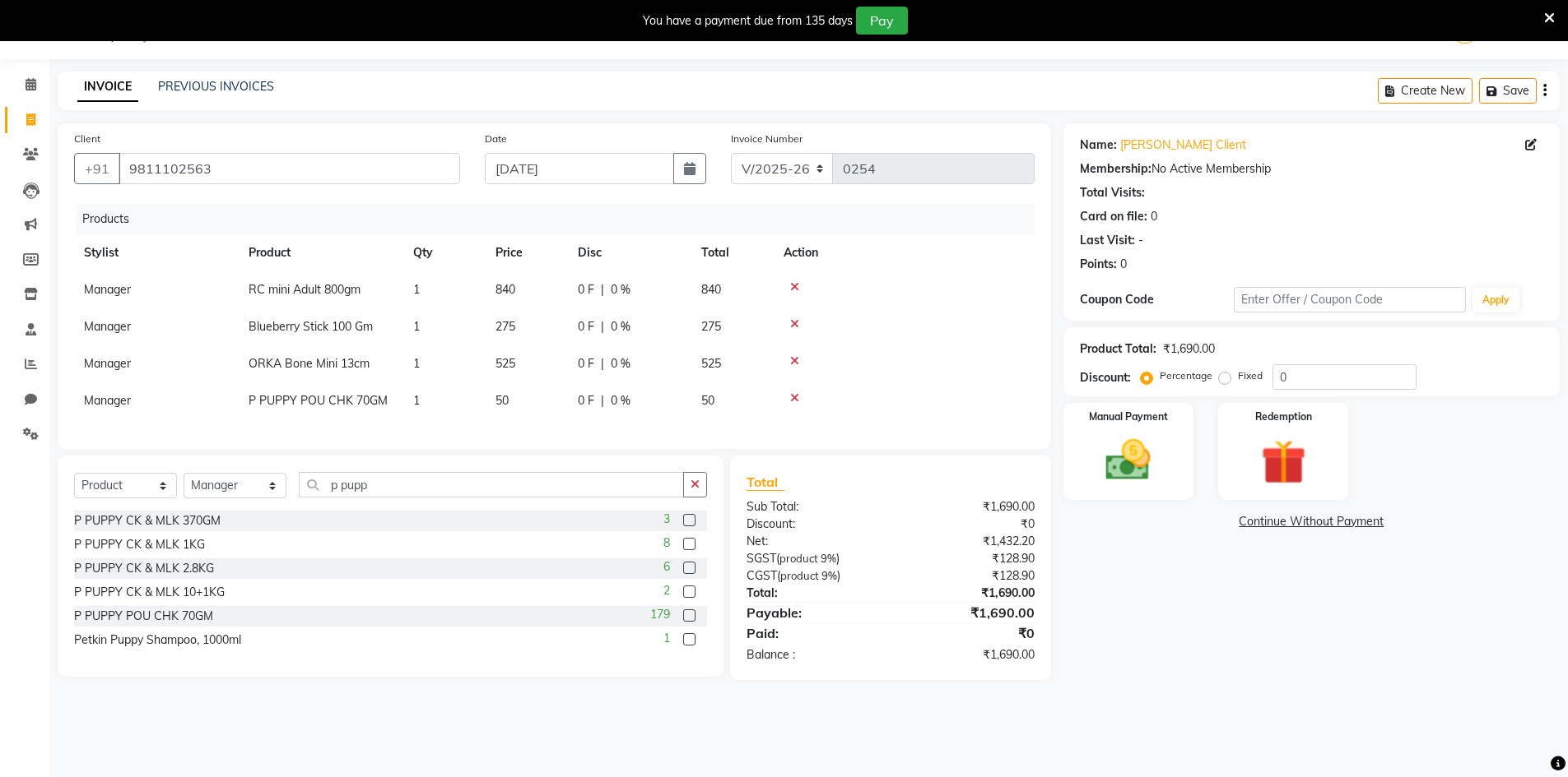
click at [692, 622] on label at bounding box center [689, 615] width 12 height 12
click at [692, 622] on input "checkbox" at bounding box center [688, 616] width 10 height 10
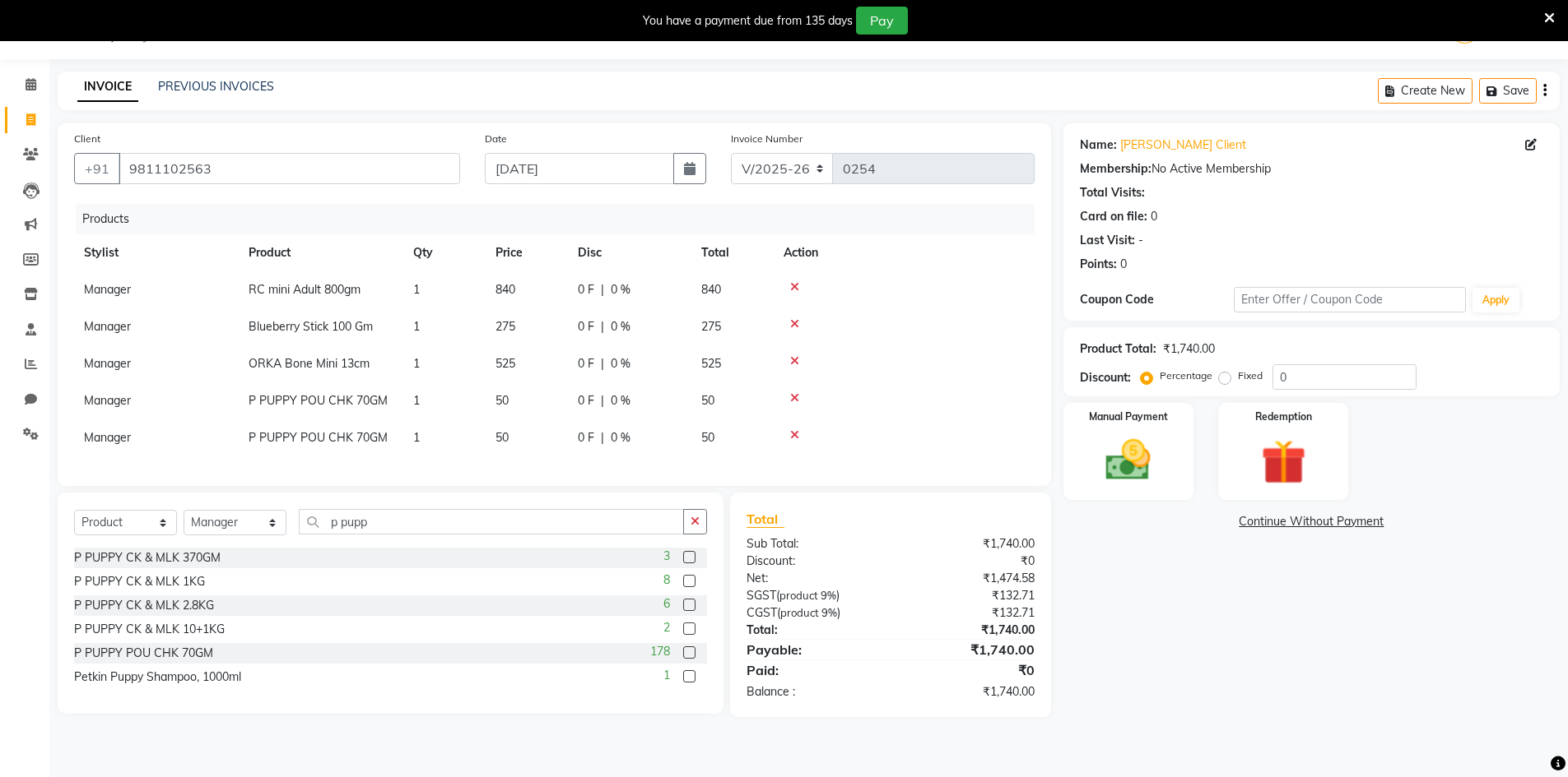
click at [693, 659] on label at bounding box center [689, 652] width 12 height 12
click at [693, 659] on input "checkbox" at bounding box center [688, 653] width 10 height 10
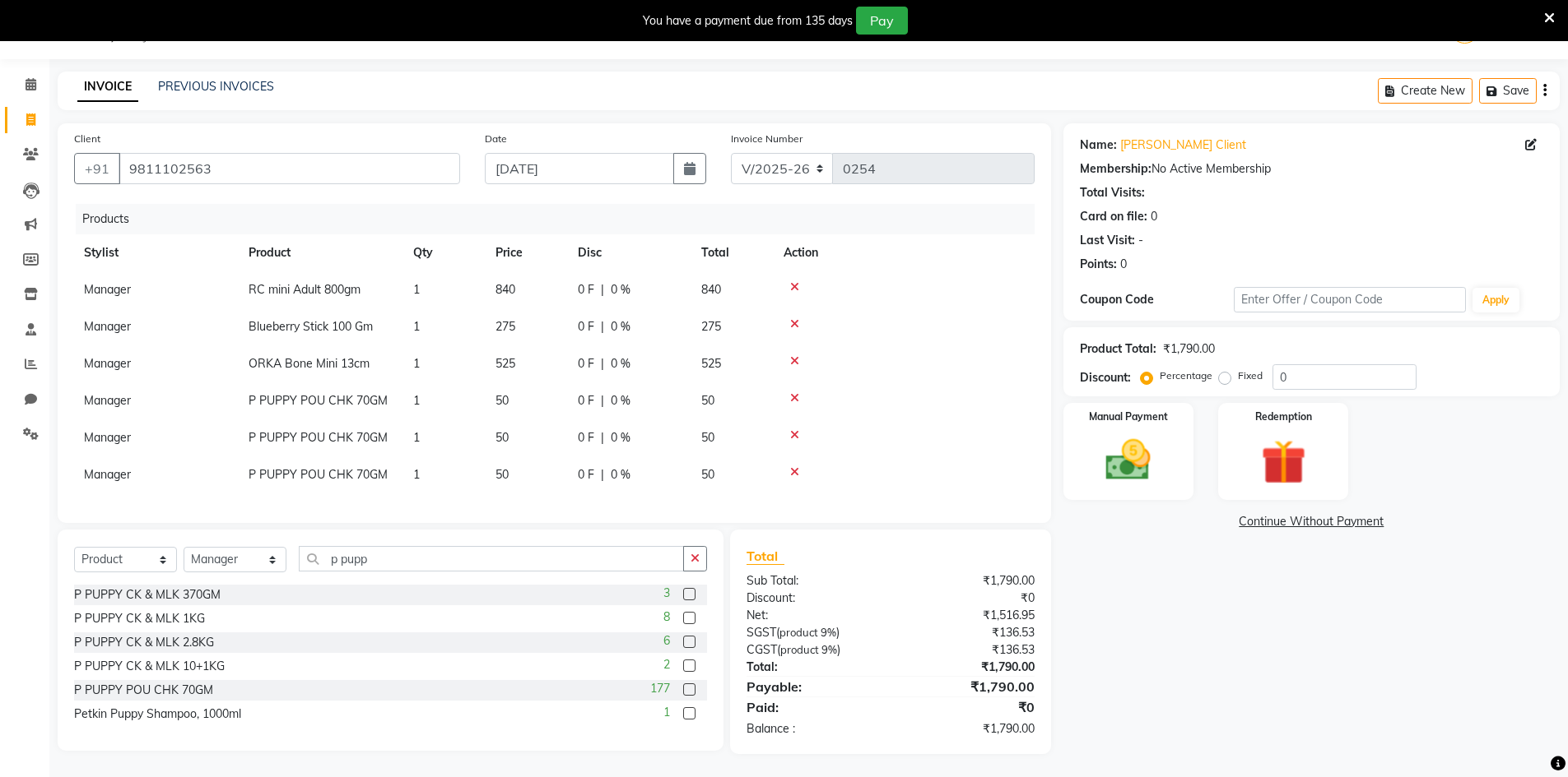
click at [688, 696] on label at bounding box center [689, 690] width 12 height 12
click at [688, 696] on input "checkbox" at bounding box center [688, 691] width 10 height 10
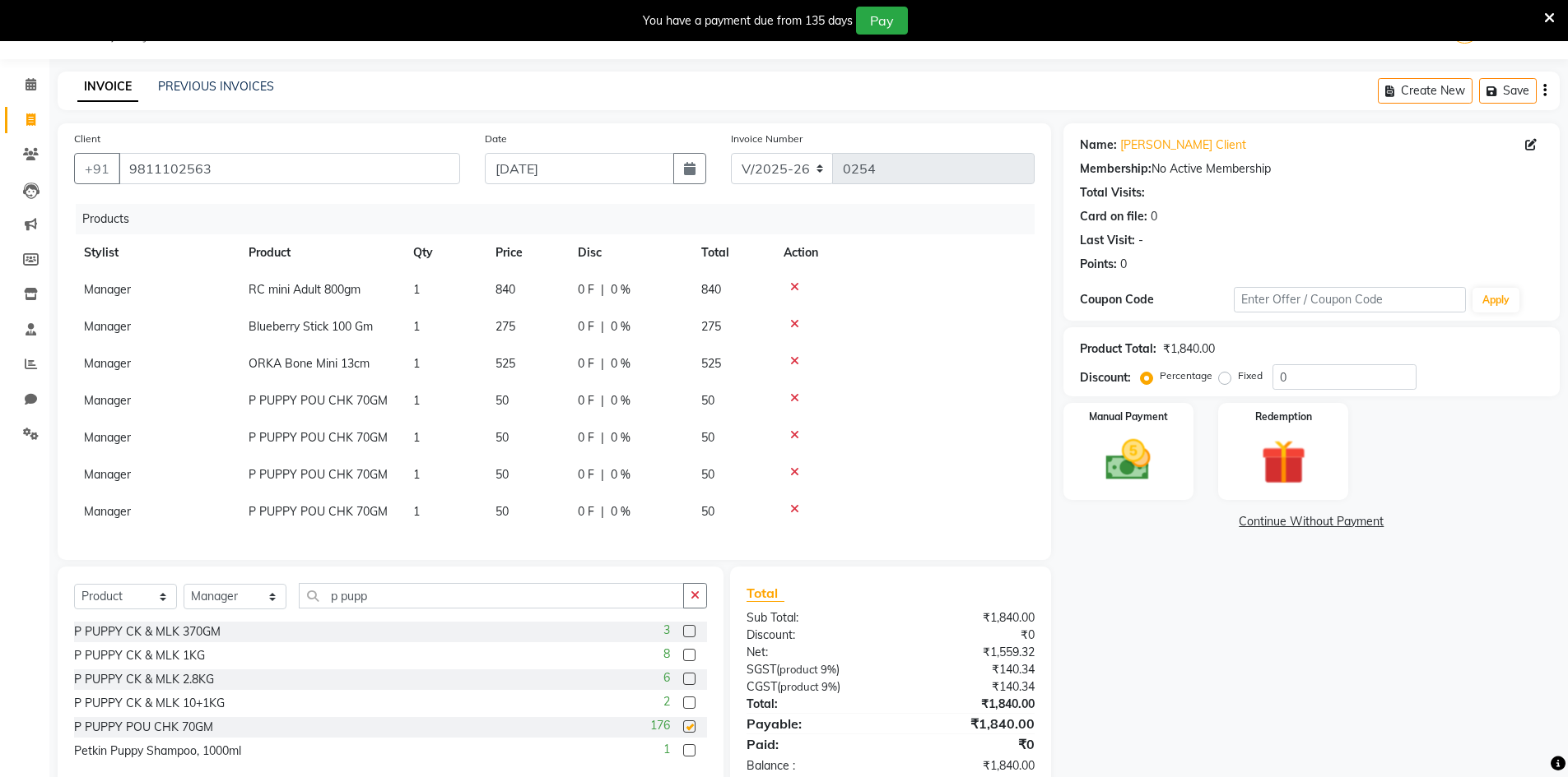
checkbox input "false"
drag, startPoint x: 1318, startPoint y: 386, endPoint x: 1217, endPoint y: 379, distance: 101.2
click at [1217, 379] on div "Percentage Fixed 0" at bounding box center [1280, 376] width 273 height 25
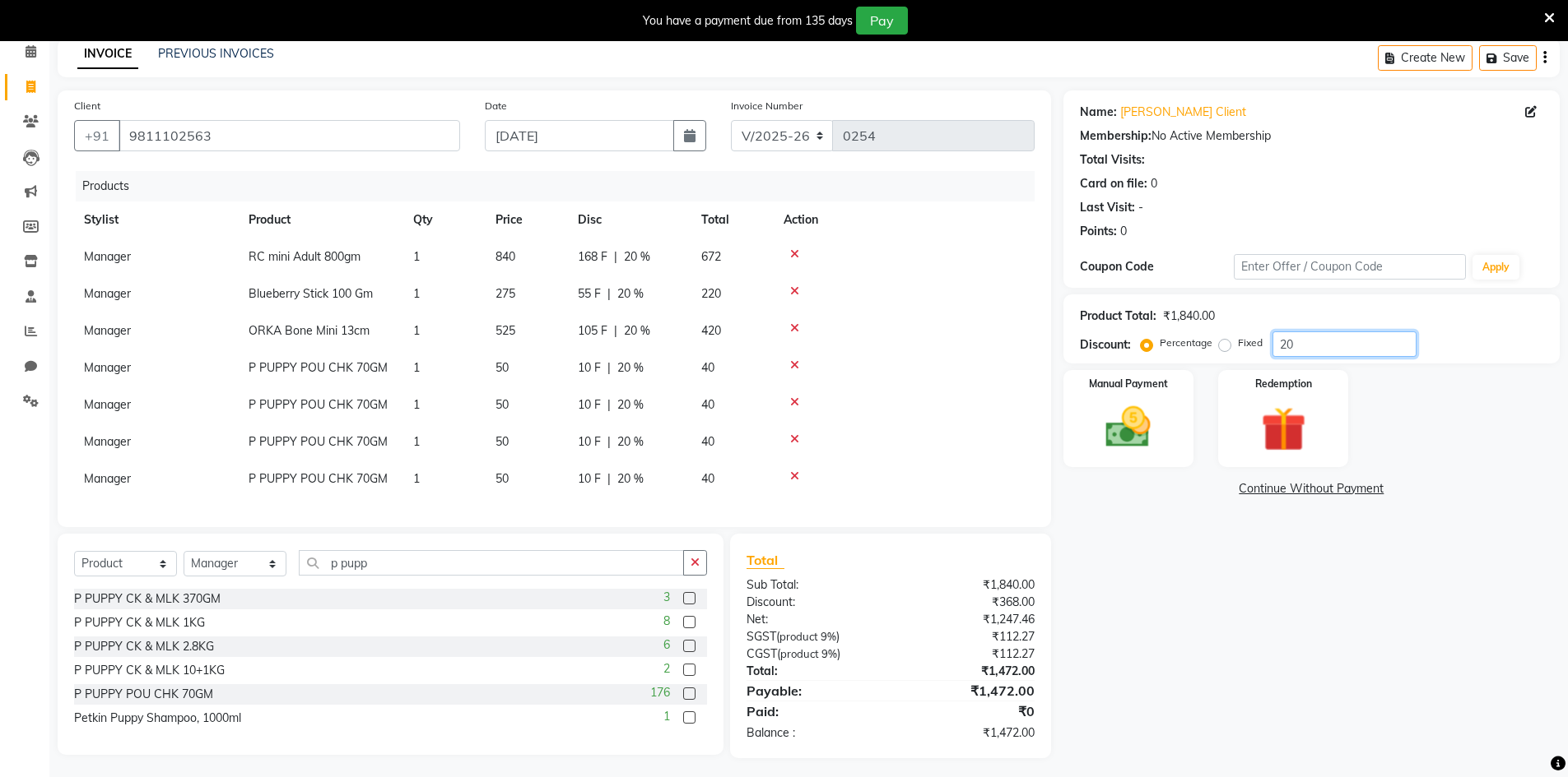
scroll to position [93, 0]
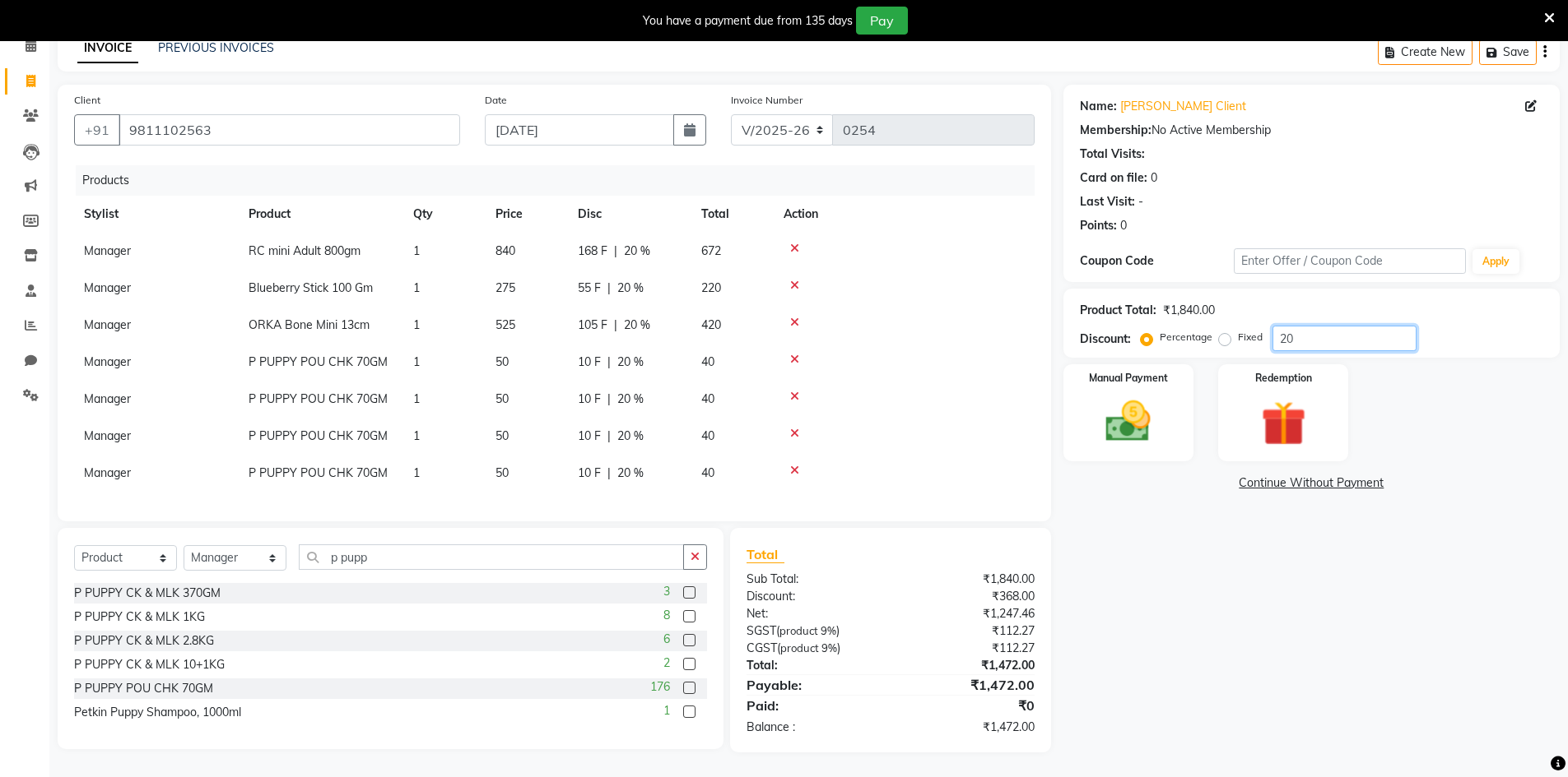
type input "20"
click at [1205, 570] on div "Name: [PERSON_NAME] Client Membership: No Active Membership Total Visits: Card …" at bounding box center [1317, 418] width 508 height 668
click at [1160, 461] on div "Name: [PERSON_NAME] Client Membership: No Active Membership Total Visits: Card …" at bounding box center [1317, 418] width 508 height 668
click at [1148, 431] on img at bounding box center [1128, 421] width 76 height 53
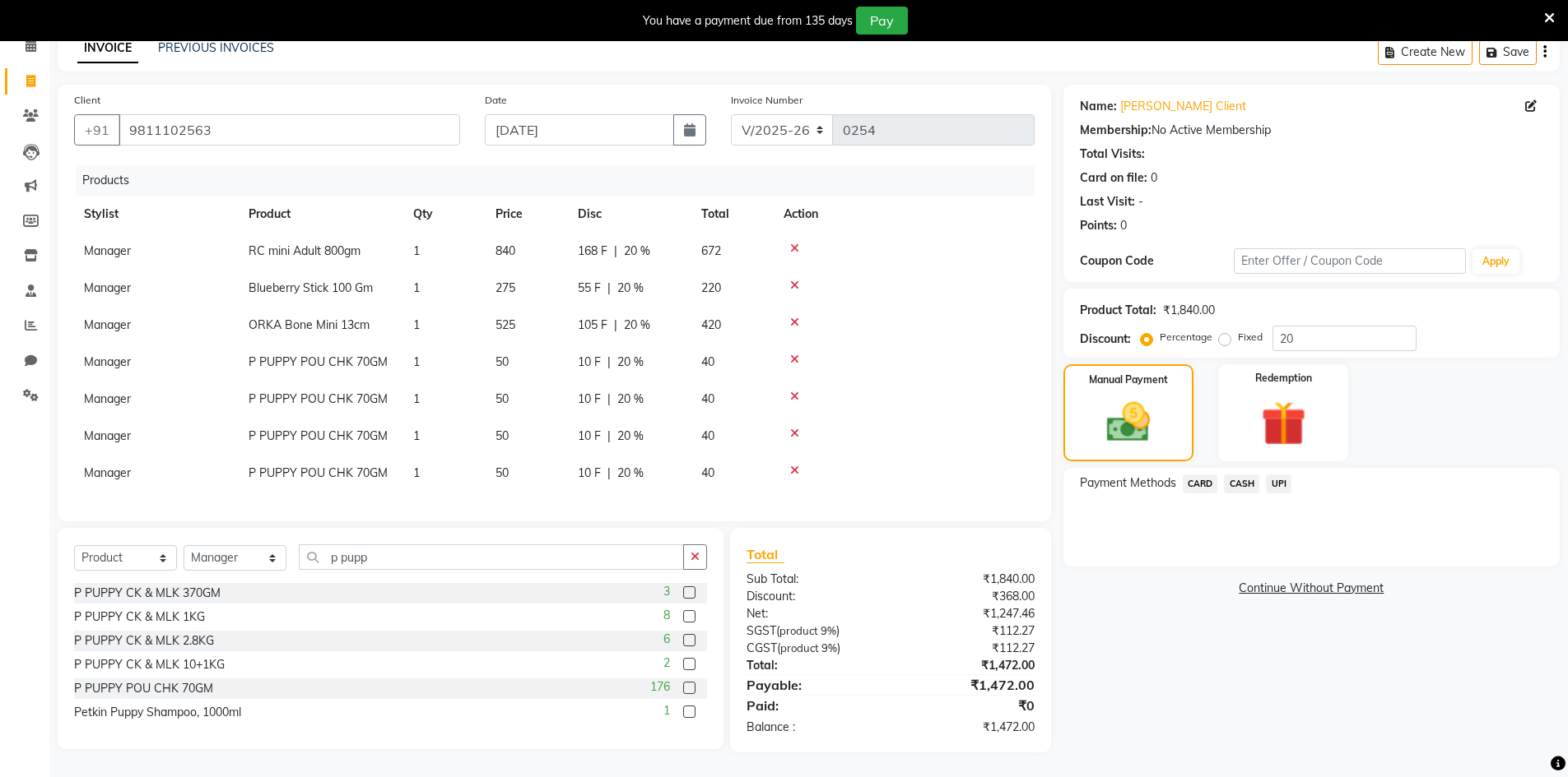
click at [1283, 475] on span "UPI" at bounding box center [1278, 485] width 25 height 19
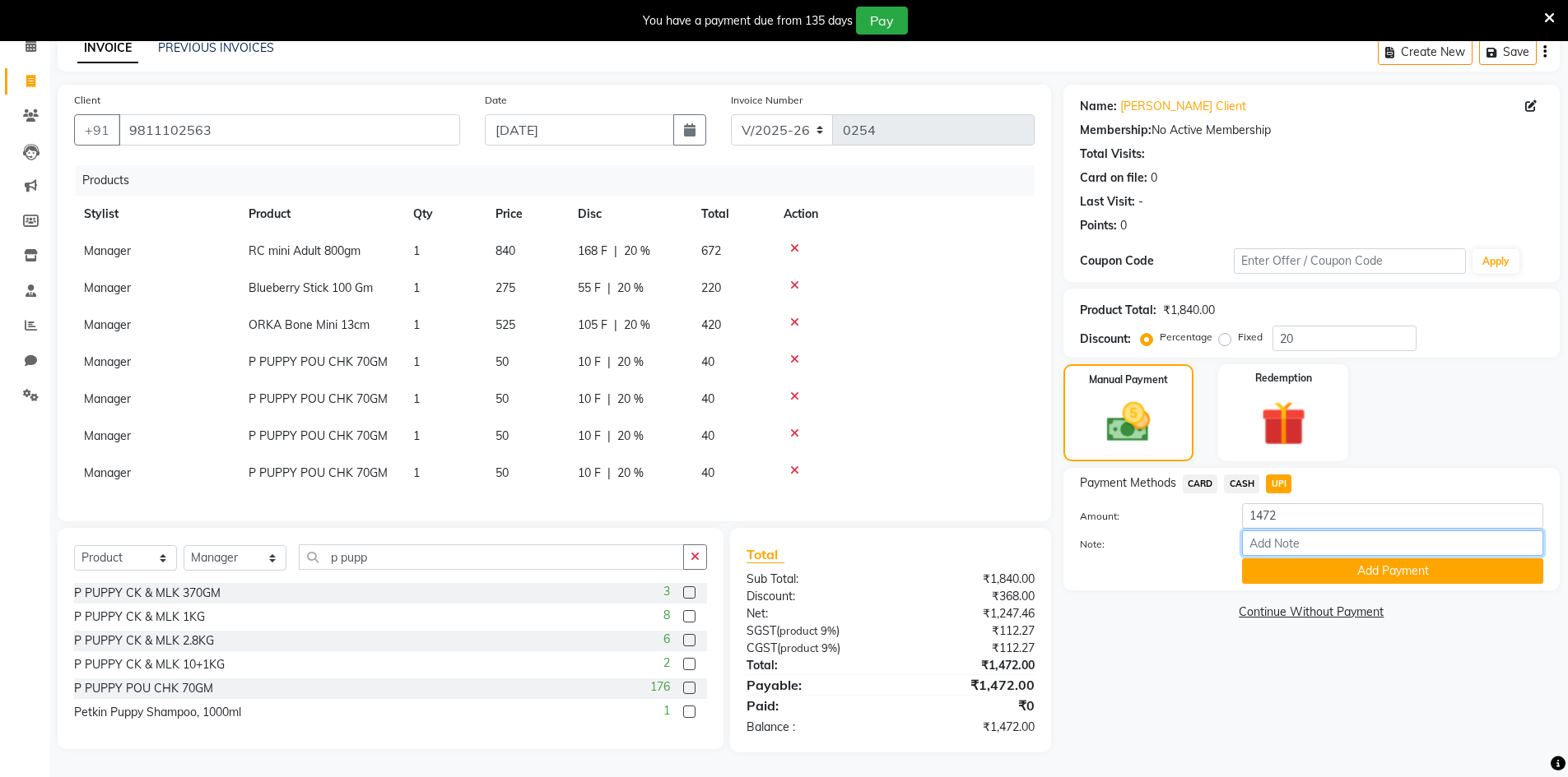
click at [1317, 533] on input "Note:" at bounding box center [1392, 543] width 301 height 25
type input "688722"
click at [1340, 559] on button "Add Payment" at bounding box center [1392, 571] width 301 height 25
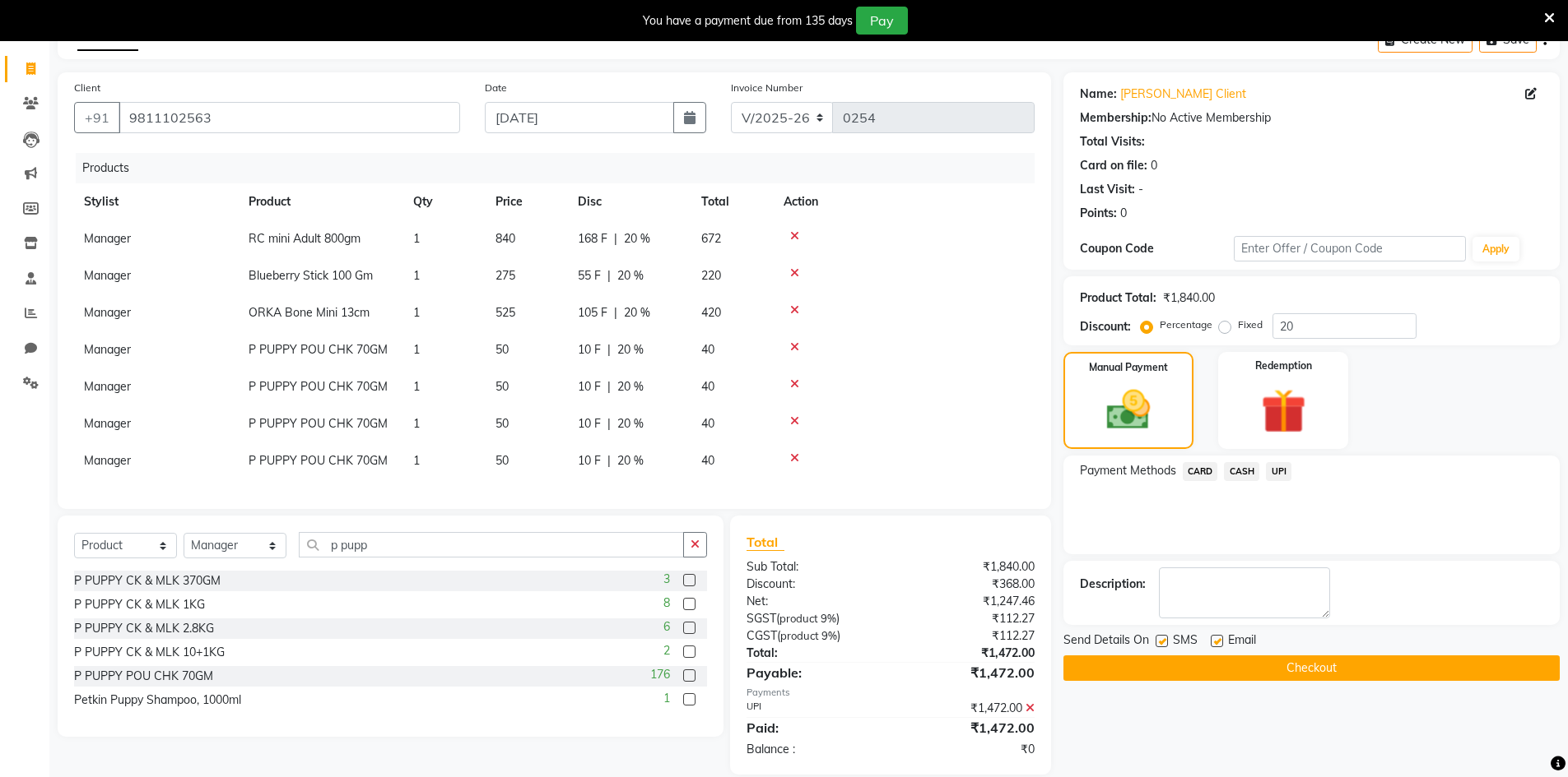
click at [1346, 665] on button "Checkout" at bounding box center [1311, 668] width 496 height 25
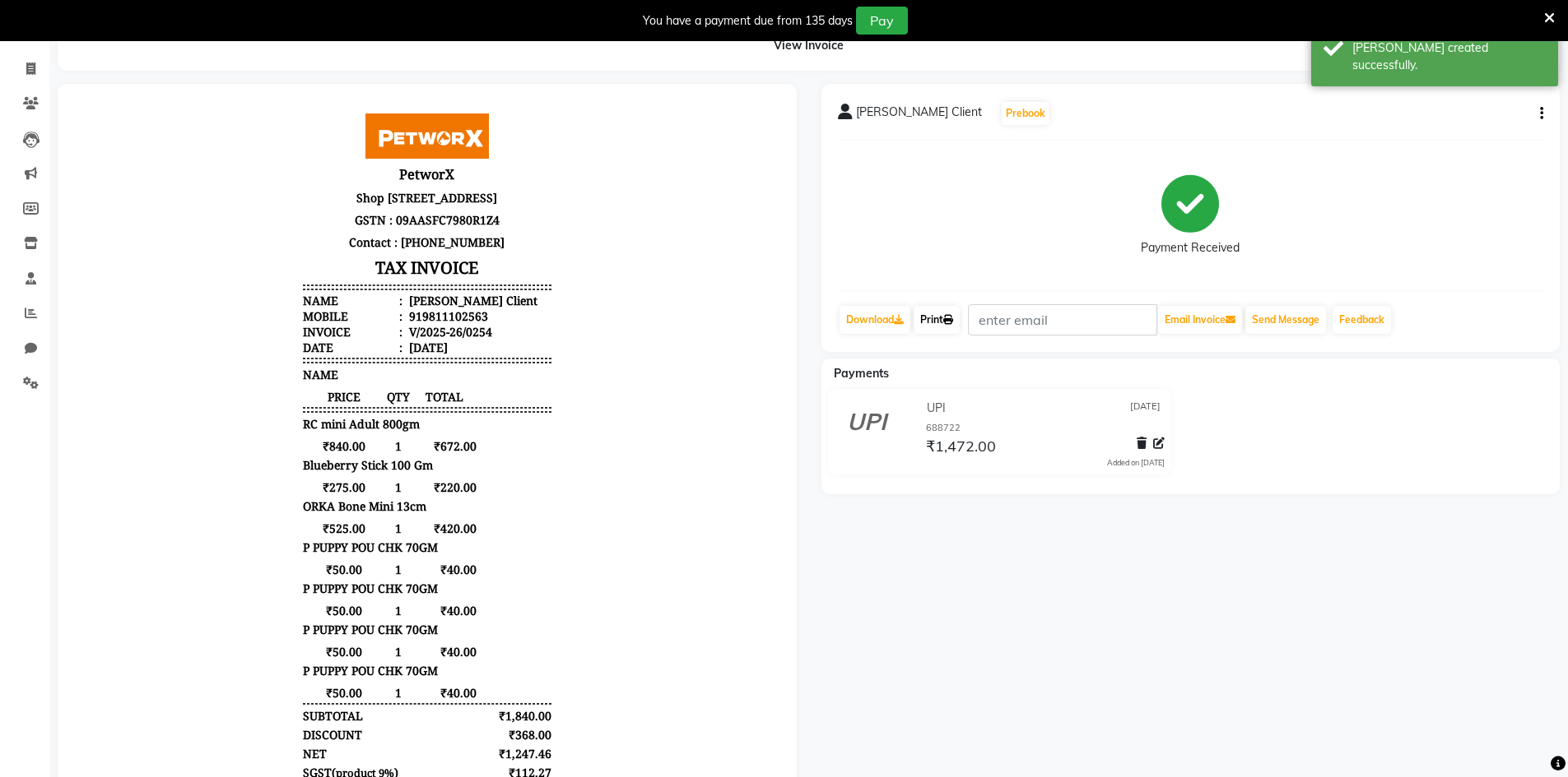
click at [931, 320] on link "Print" at bounding box center [936, 320] width 46 height 28
click at [434, 324] on div "919811102563" at bounding box center [446, 316] width 82 height 16
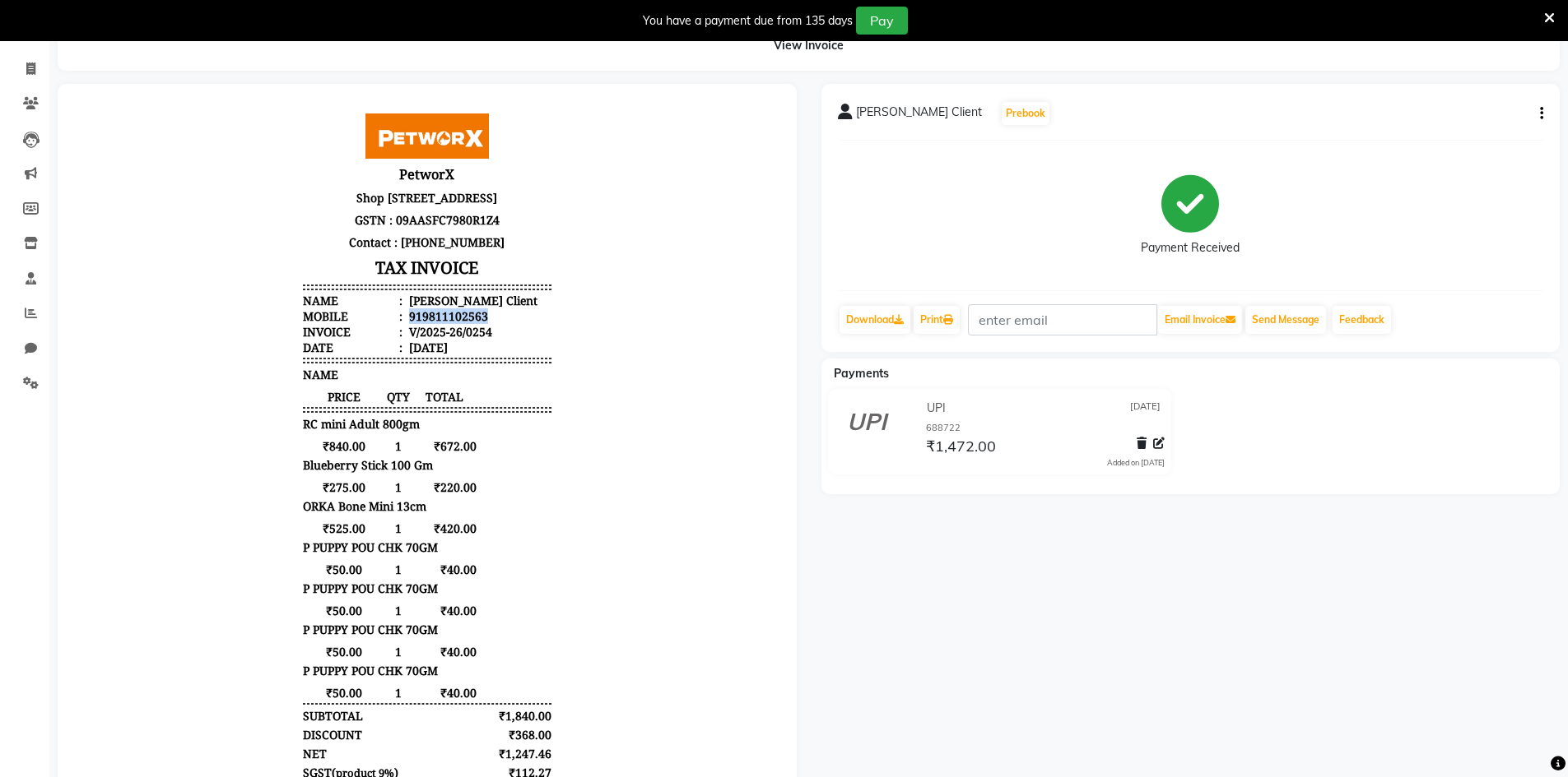
click at [434, 324] on div "919811102563" at bounding box center [446, 316] width 82 height 16
copy div "919811102563"
click at [28, 72] on icon at bounding box center [31, 69] width 9 height 12
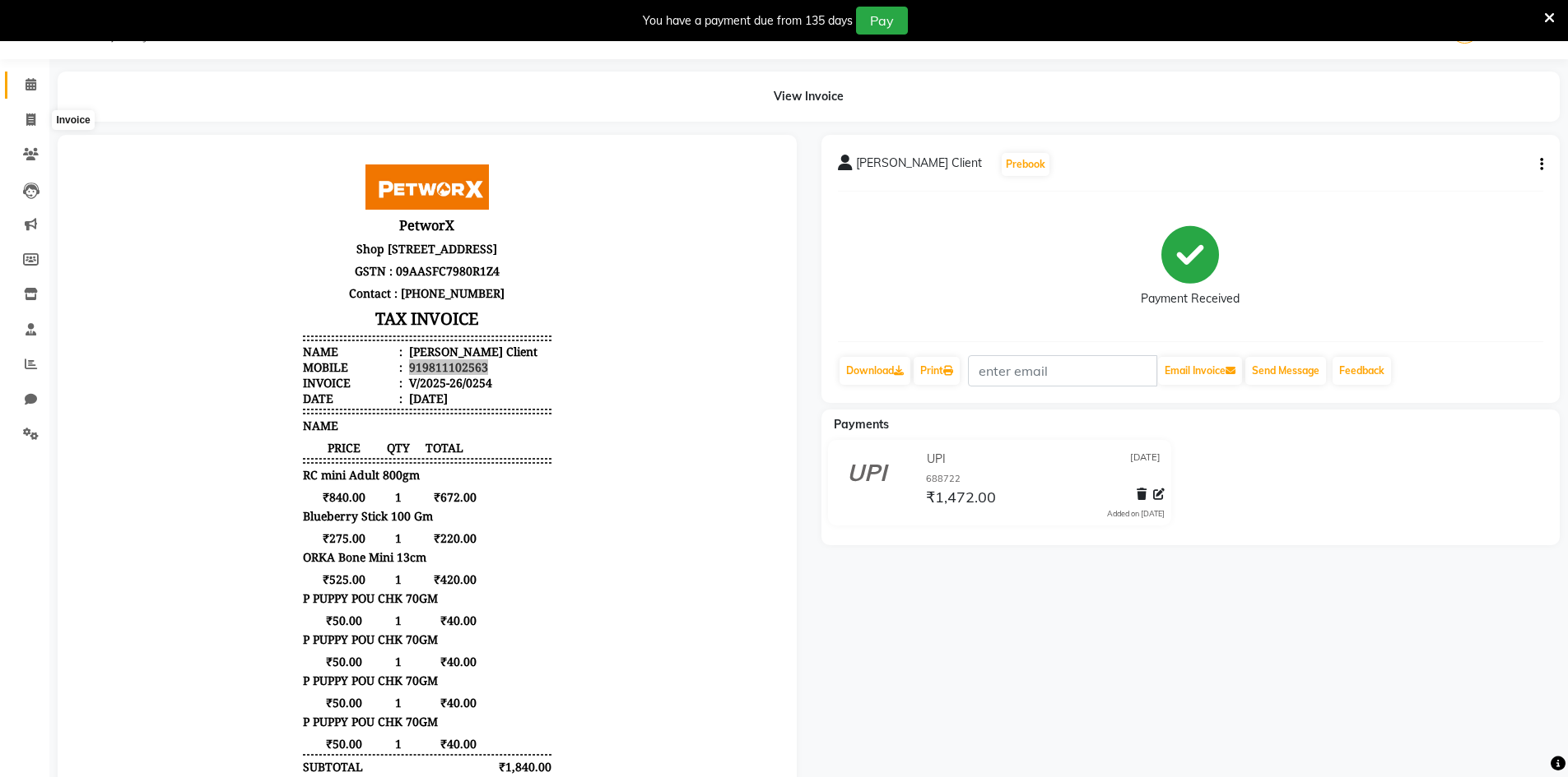
select select "8169"
select select "service"
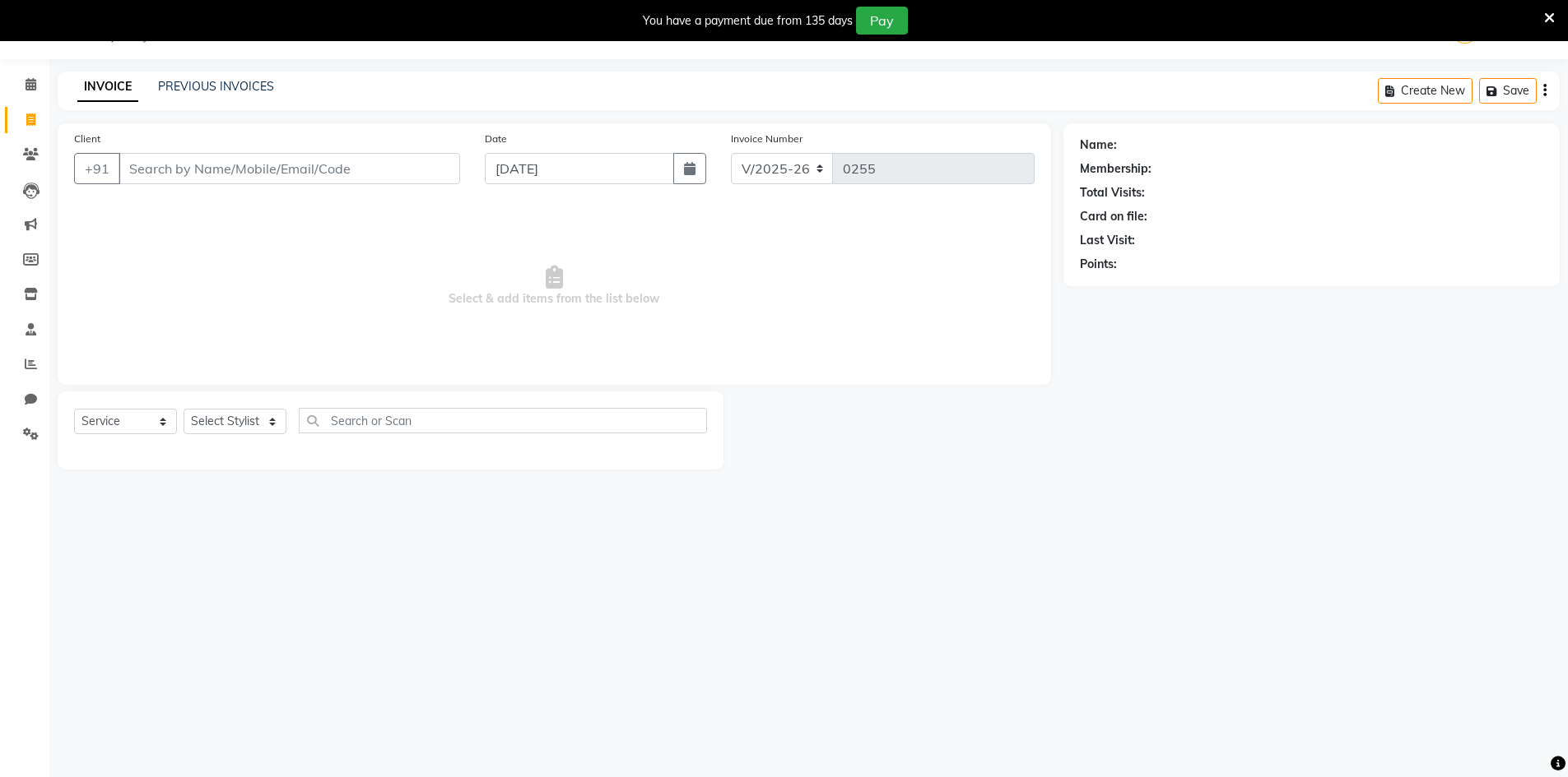
click at [1549, 10] on icon at bounding box center [1549, 17] width 10 height 15
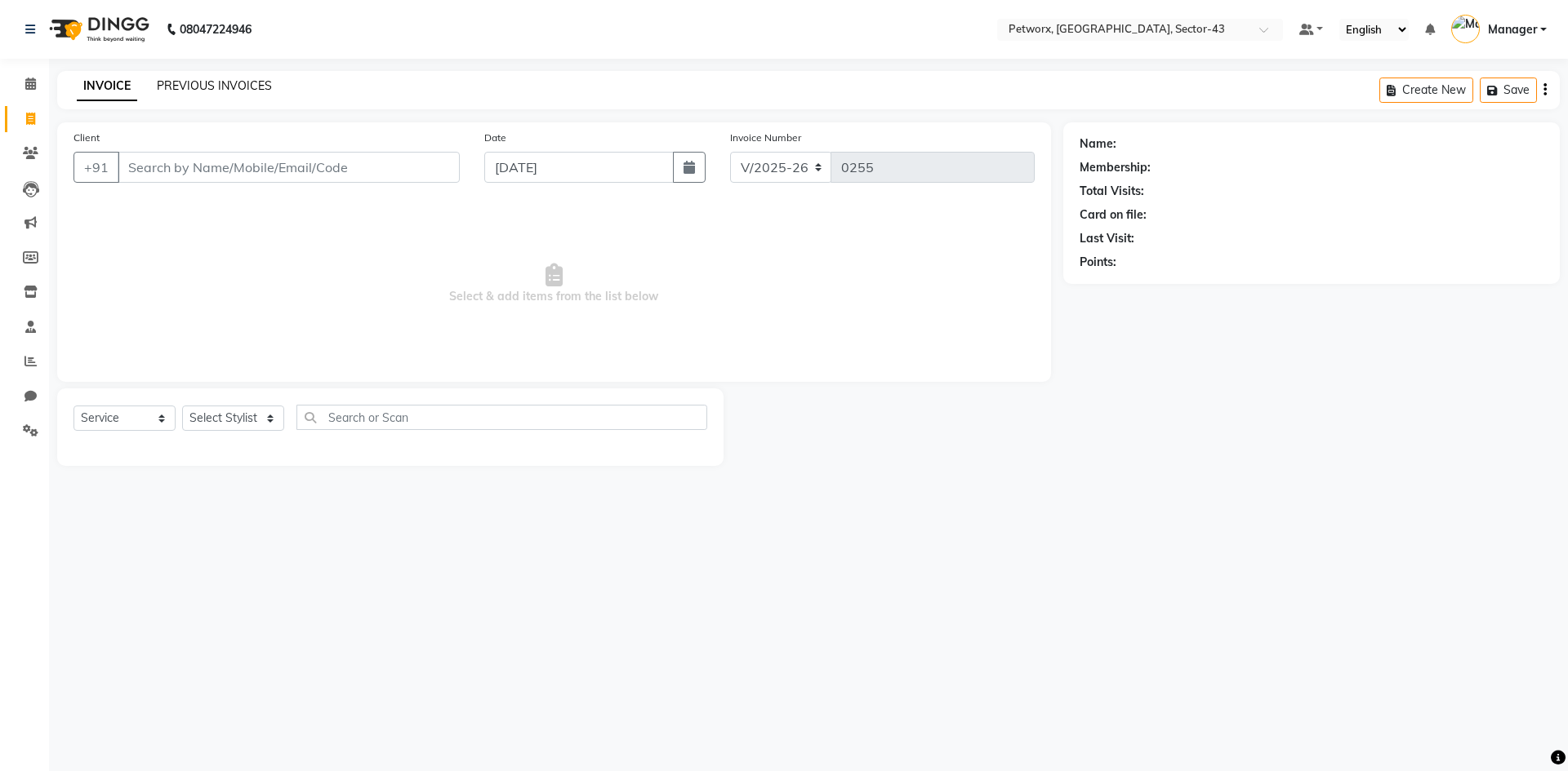
click at [231, 88] on link "PREVIOUS INVOICES" at bounding box center [214, 85] width 115 height 15
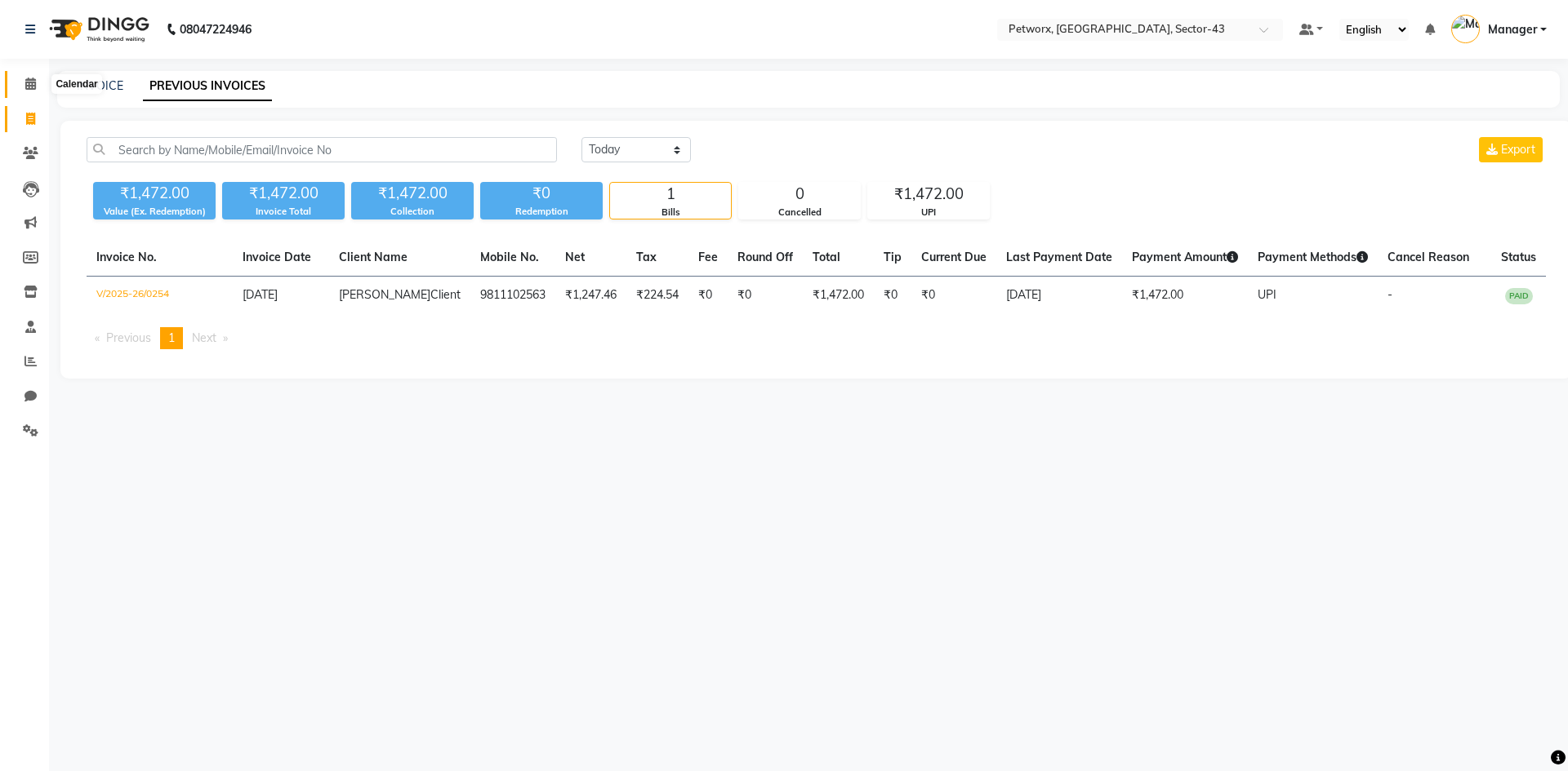
click at [24, 87] on span at bounding box center [30, 85] width 29 height 19
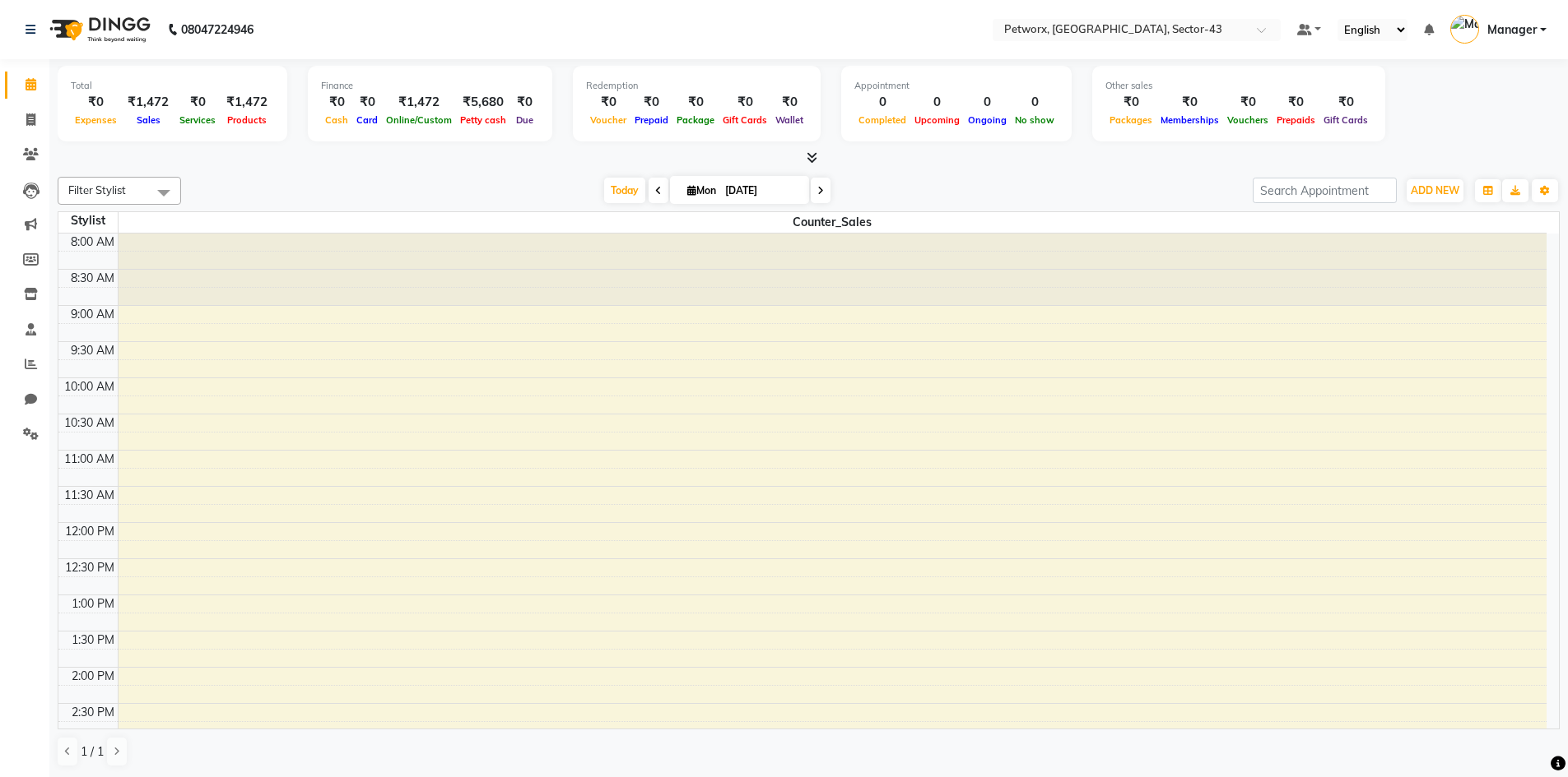
click at [922, 172] on div "Filter Stylist Select All Counter_Sales [DATE] [DATE] Toggle Dropdown Add Appoi…" at bounding box center [808, 471] width 1502 height 603
click at [26, 25] on icon at bounding box center [30, 29] width 10 height 11
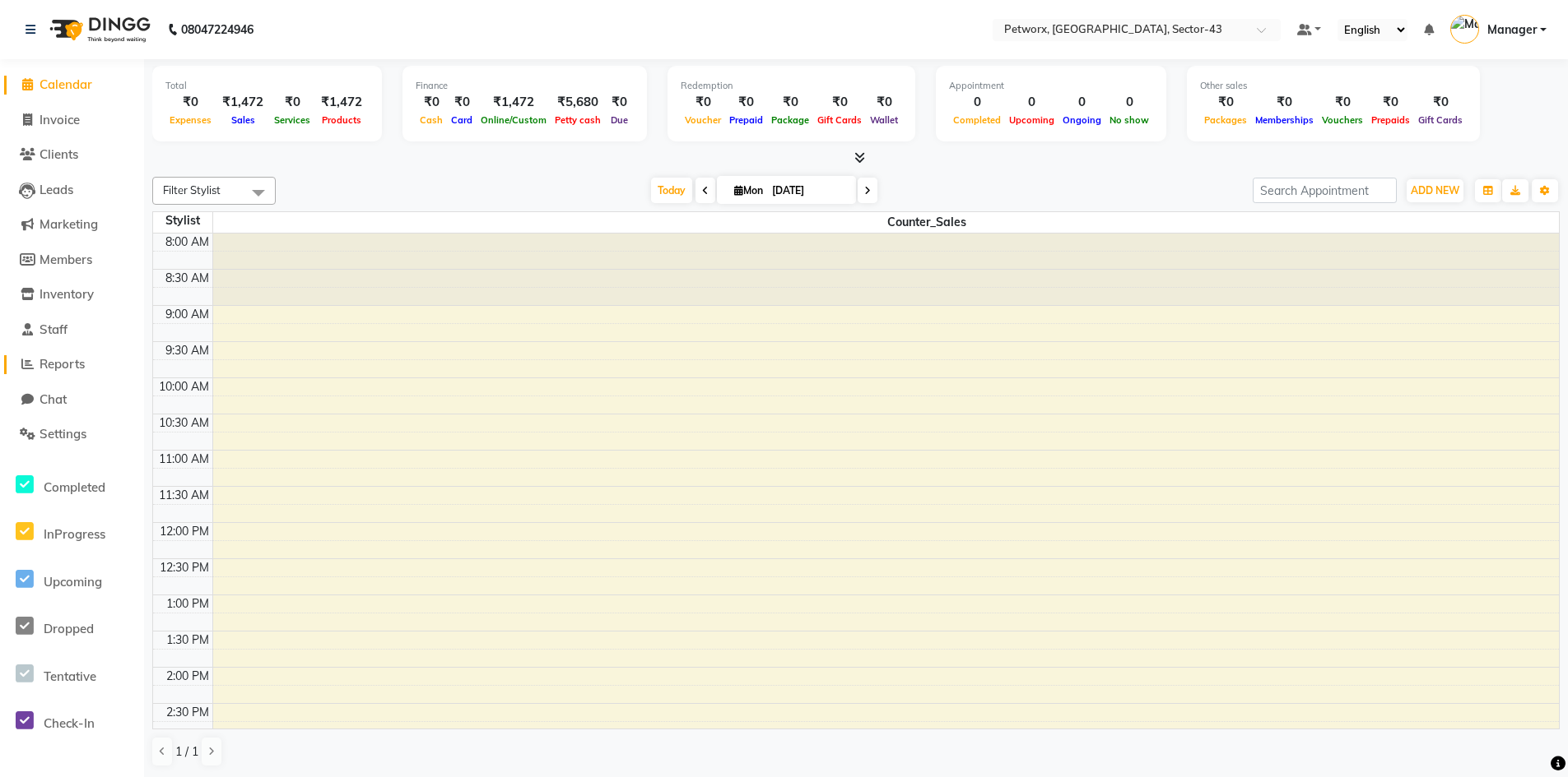
click at [68, 371] on span "Reports" at bounding box center [62, 364] width 45 height 16
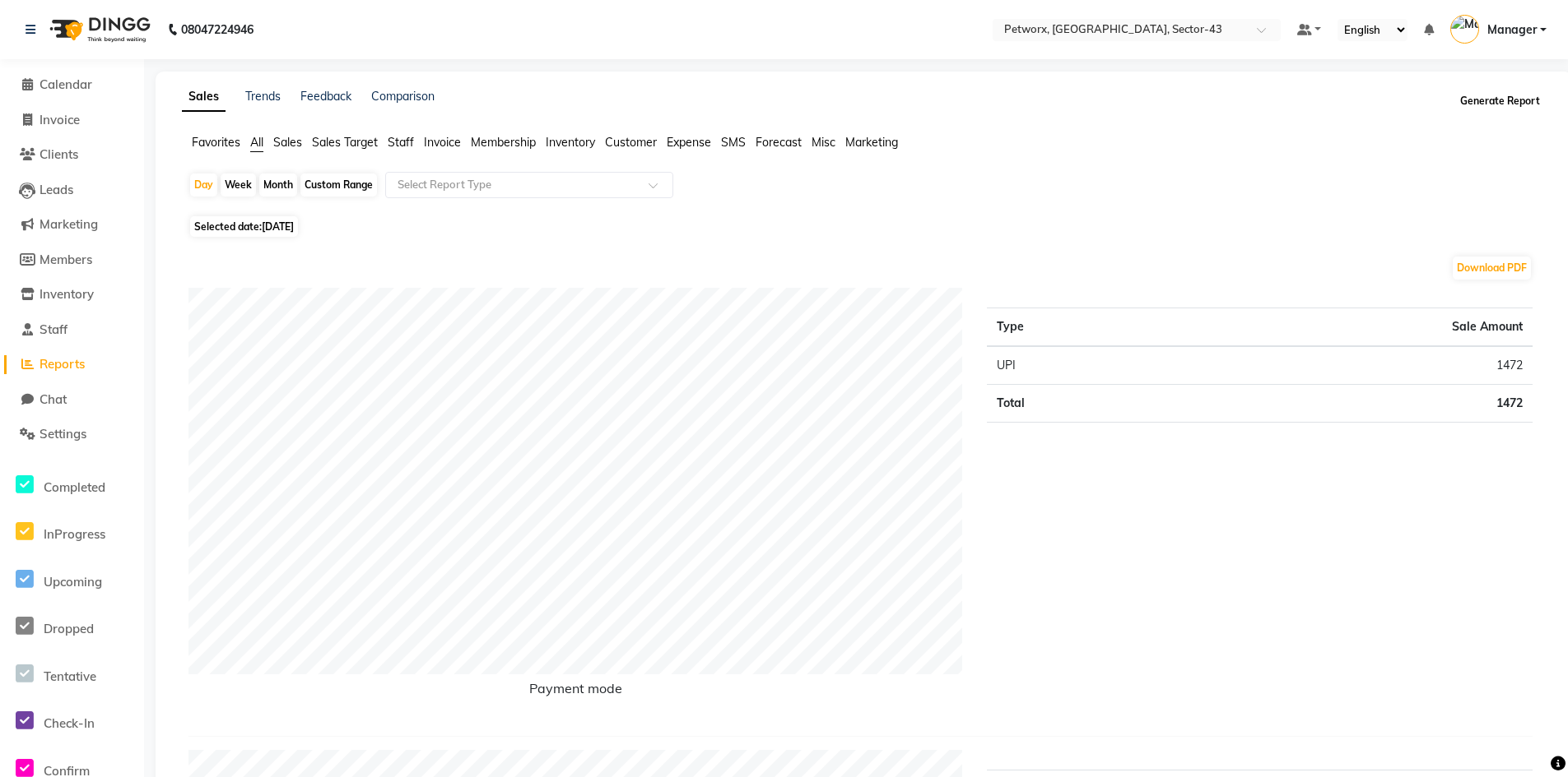
click at [1516, 102] on button "Generate Report" at bounding box center [1499, 101] width 88 height 23
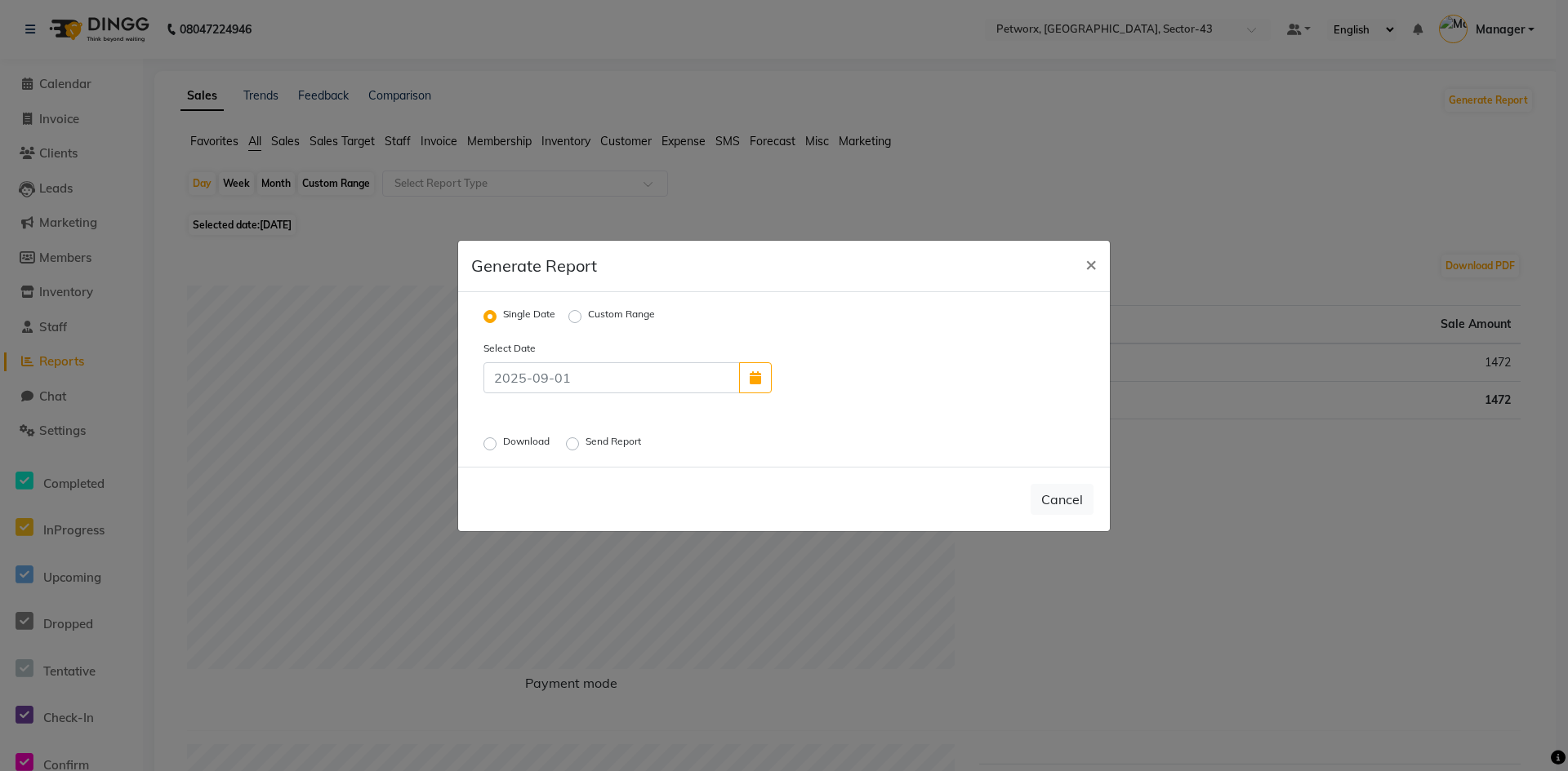
click at [577, 436] on div "Send Report" at bounding box center [605, 444] width 78 height 20
click at [585, 448] on label "Send Report" at bounding box center [615, 444] width 59 height 20
click at [576, 448] on input "Send Report" at bounding box center [575, 443] width 11 height 11
click at [1093, 496] on div "Cancel Send" at bounding box center [784, 499] width 652 height 64
click at [1081, 500] on button "Send" at bounding box center [1068, 500] width 50 height 29
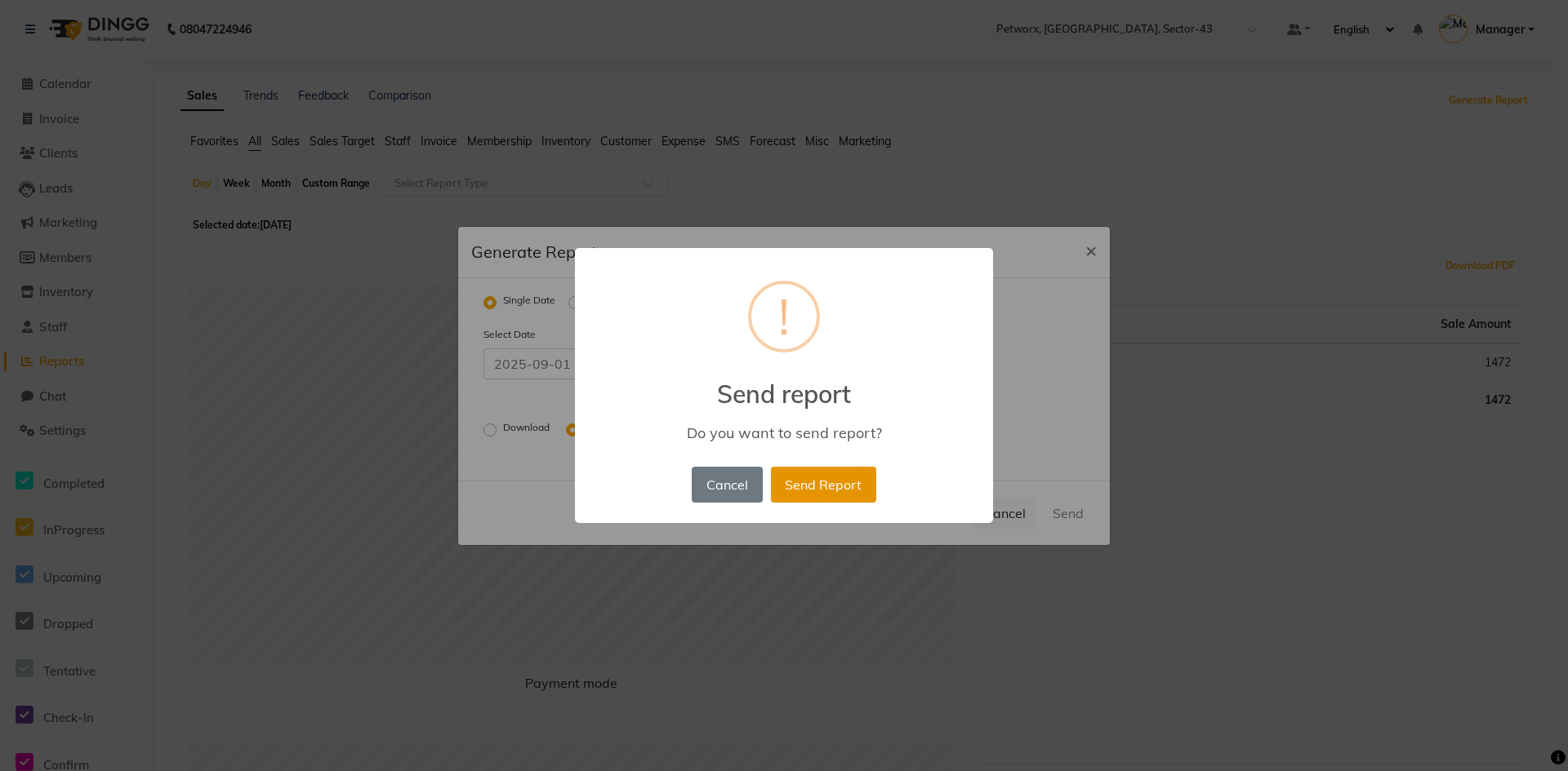
click at [806, 499] on button "Send Report" at bounding box center [823, 484] width 106 height 36
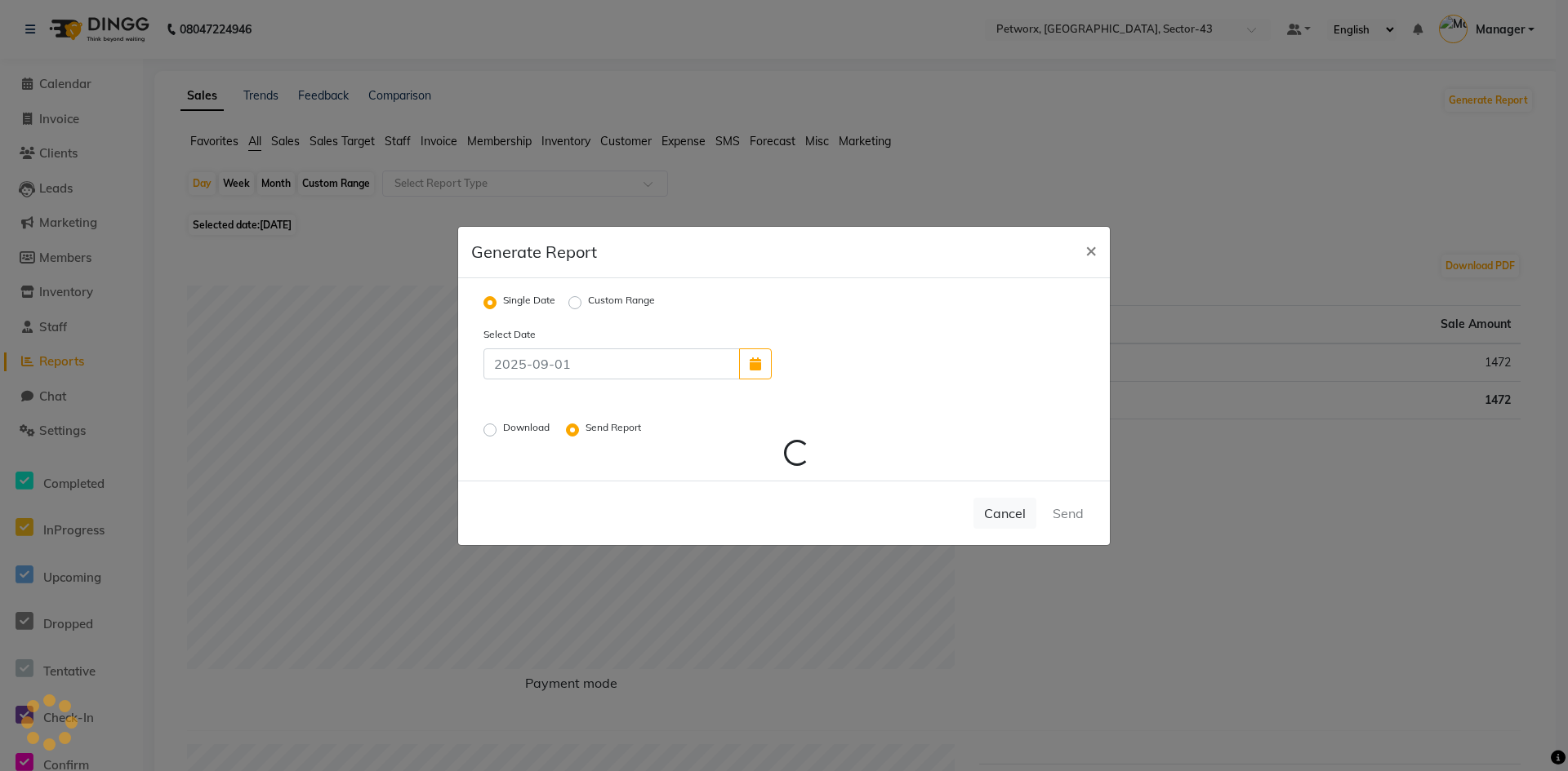
radio input "false"
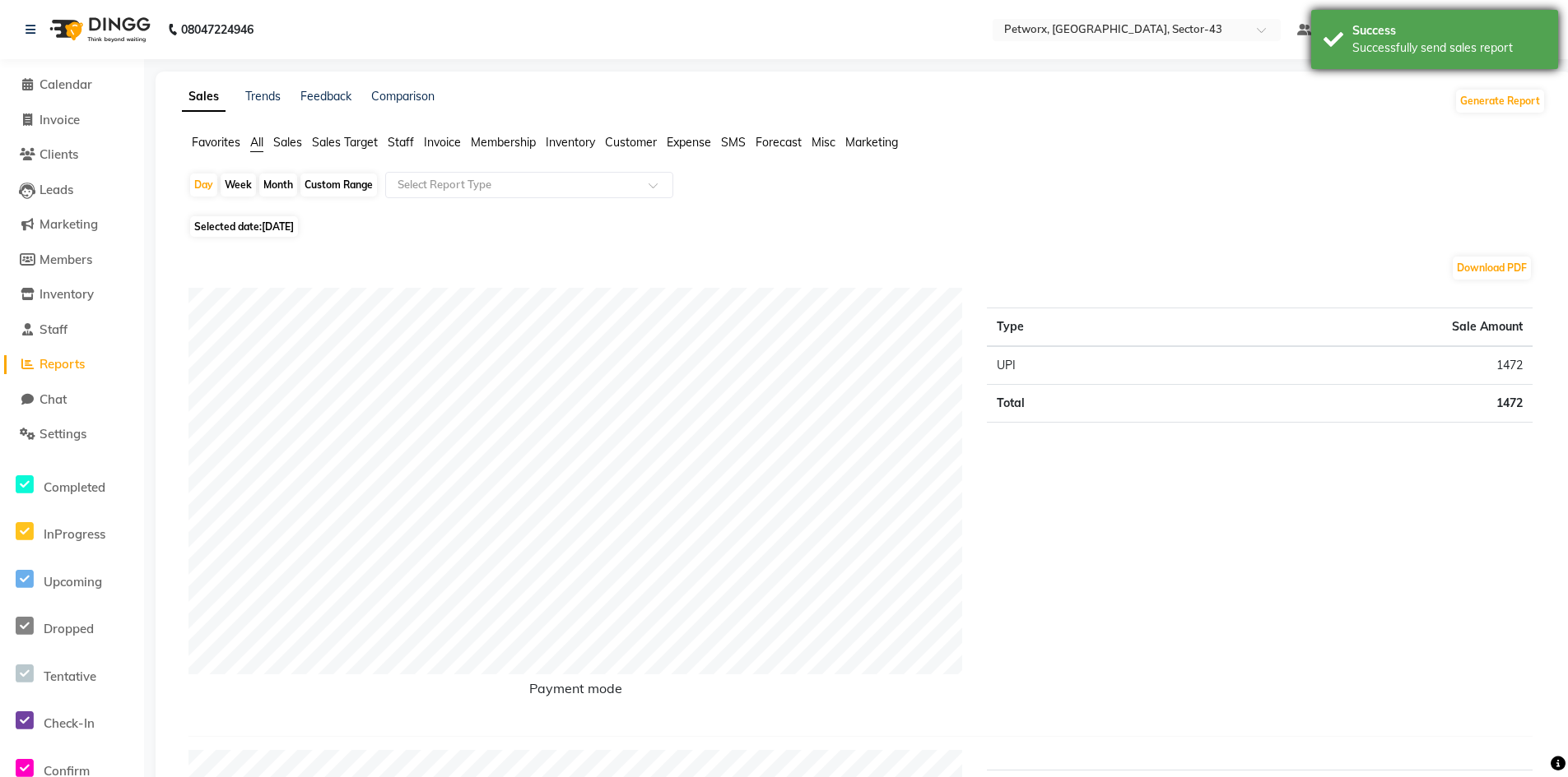
click at [1467, 30] on div "Success" at bounding box center [1448, 31] width 193 height 17
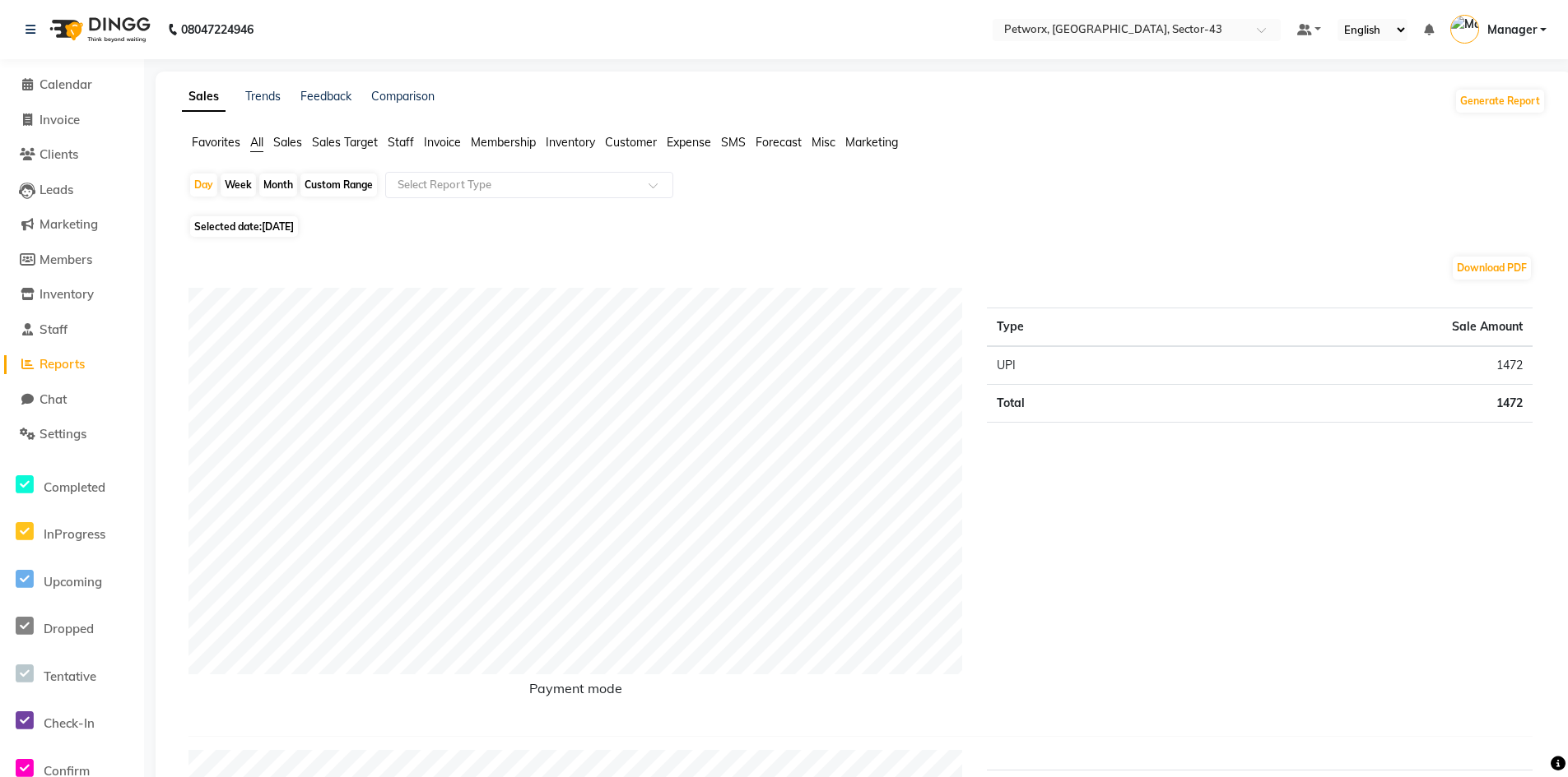
click at [1521, 26] on span "Manager" at bounding box center [1511, 30] width 50 height 17
click at [1492, 122] on link "Sign out" at bounding box center [1461, 118] width 150 height 25
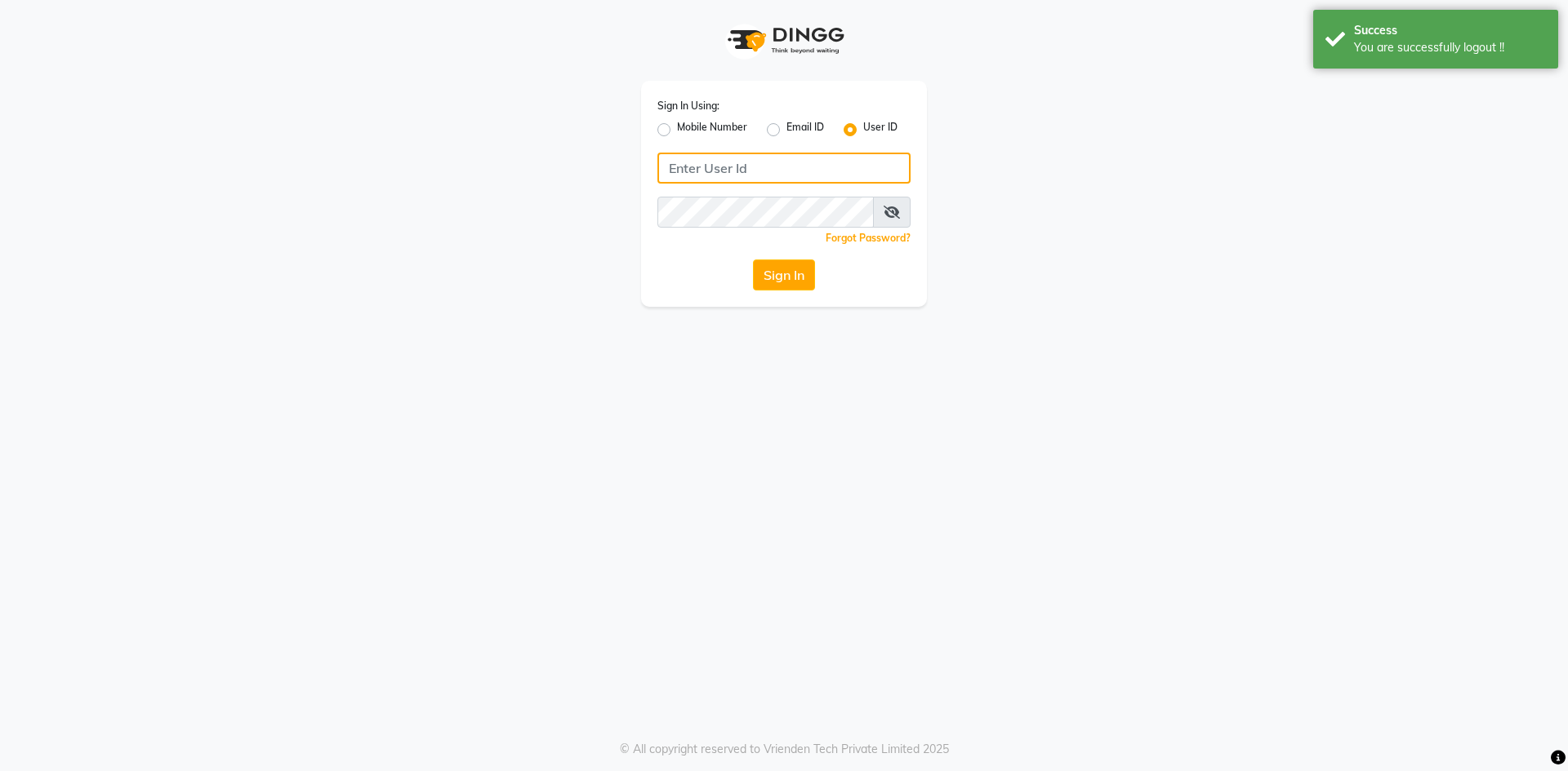
type input "e3619-01"
